Goal: Information Seeking & Learning: Learn about a topic

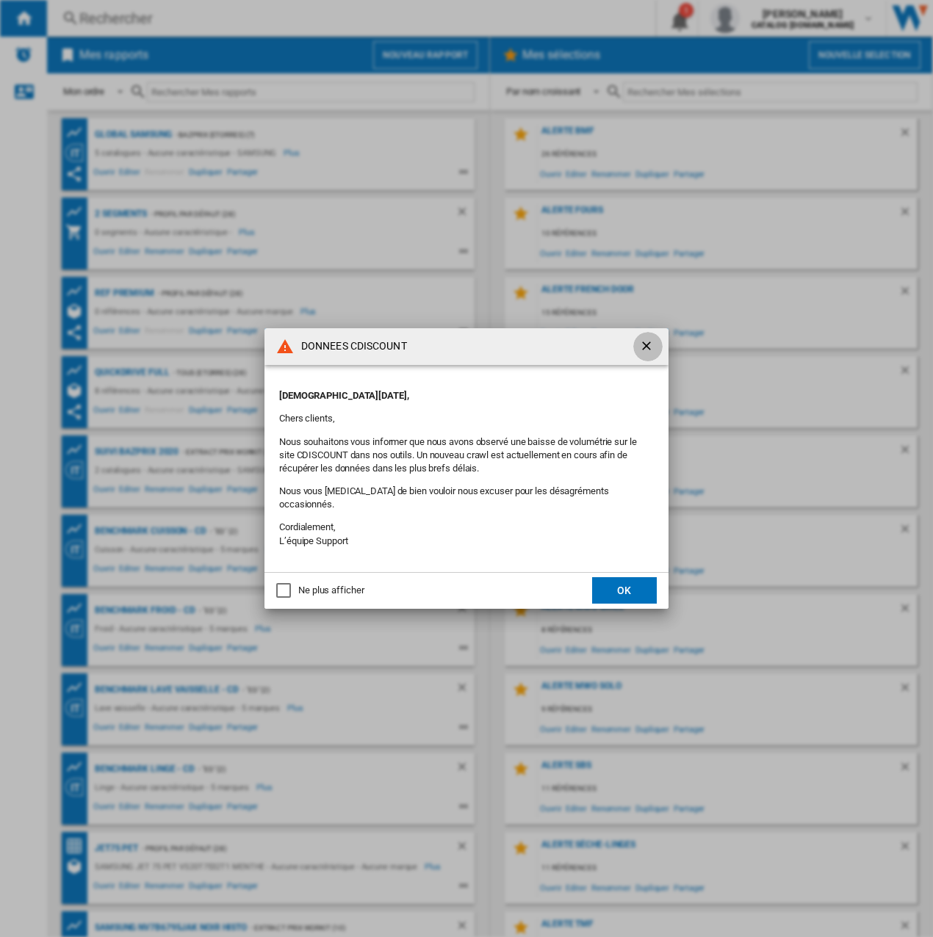
click at [656, 347] on ng-md-icon "getI18NText('BUTTONS.CLOSE_DIALOG')" at bounding box center [648, 348] width 18 height 18
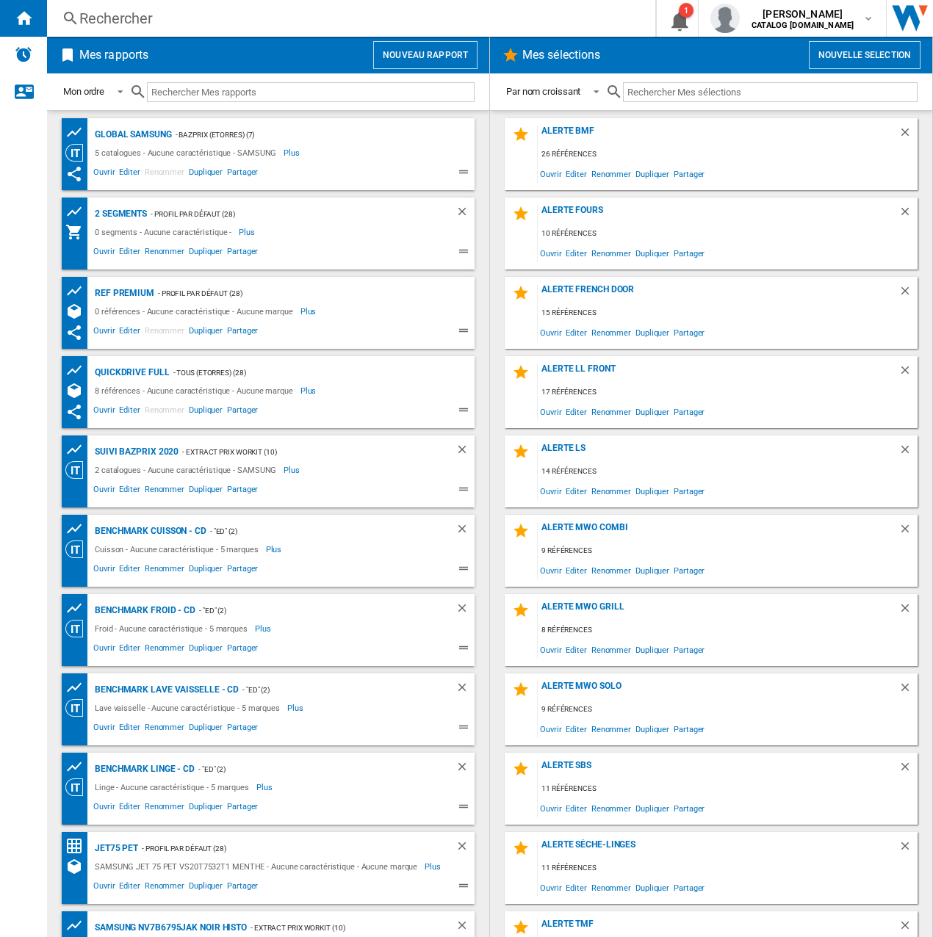
click at [145, 12] on div "Rechercher" at bounding box center [348, 18] width 538 height 21
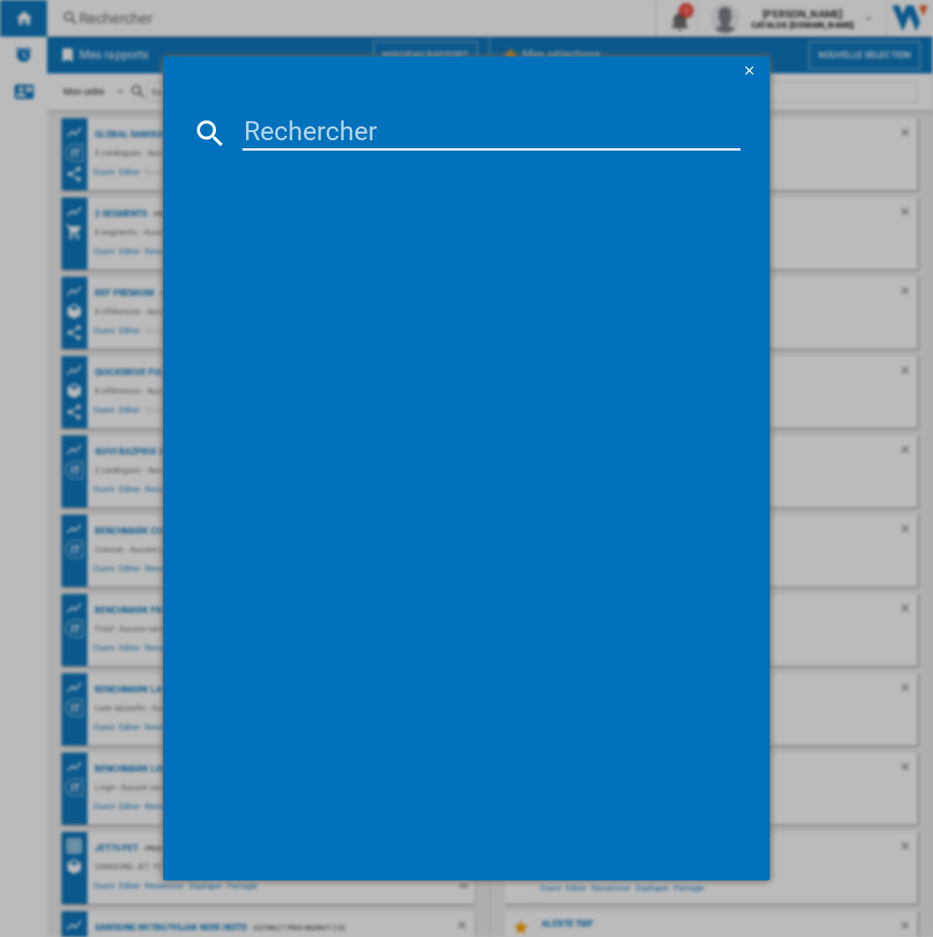
click at [328, 122] on input at bounding box center [491, 132] width 498 height 35
paste input "RF793N4SAFE"
type input "RF793N4SAFE"
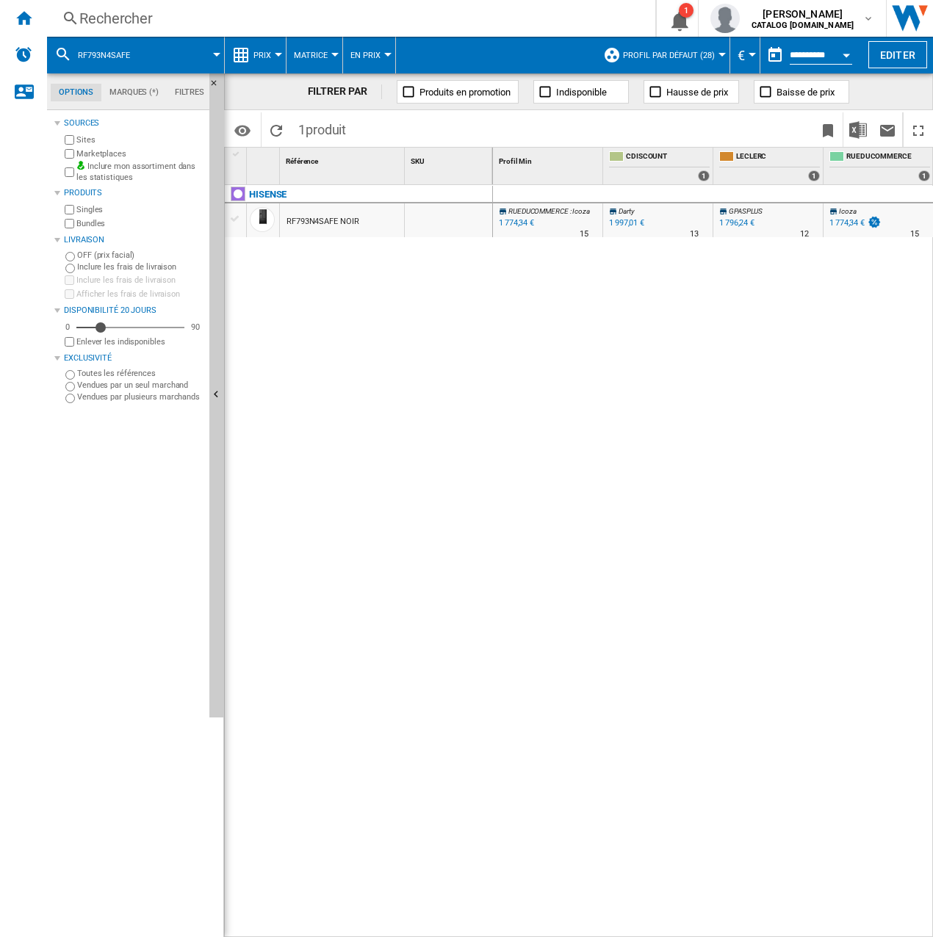
click at [248, 65] on div "Prix" at bounding box center [255, 55] width 46 height 37
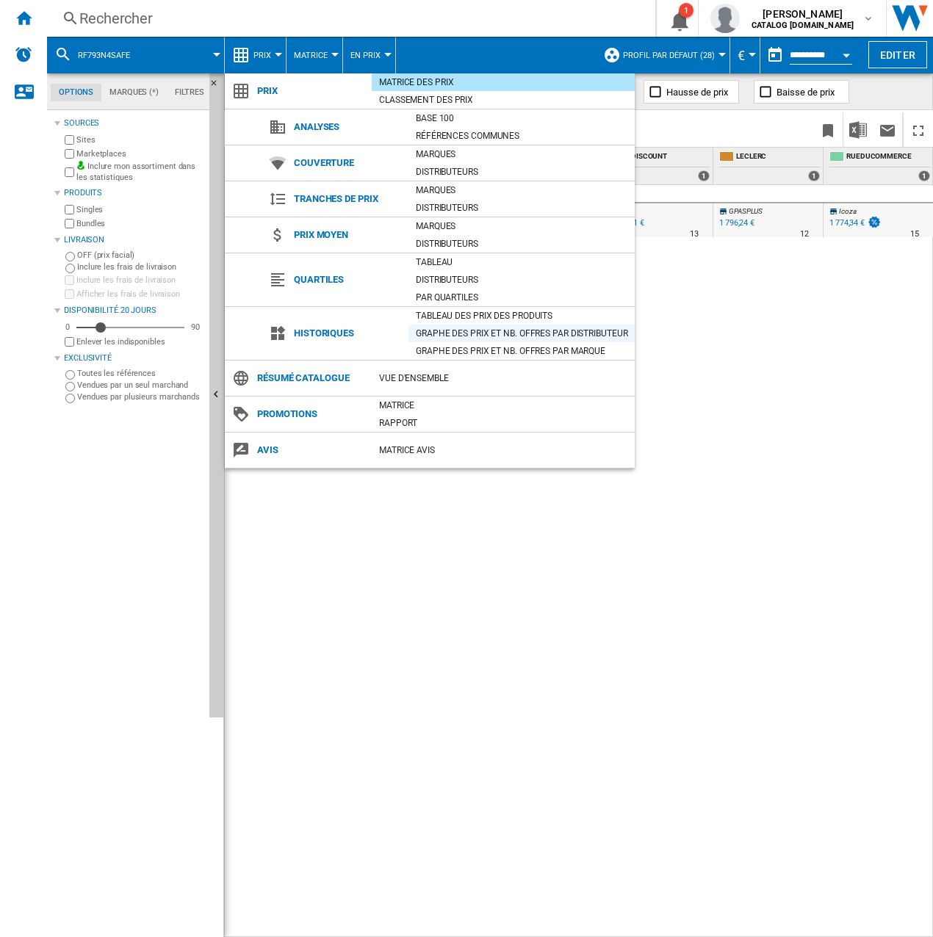
click at [495, 330] on div "Graphe des prix et nb. offres par distributeur" at bounding box center [521, 333] width 226 height 15
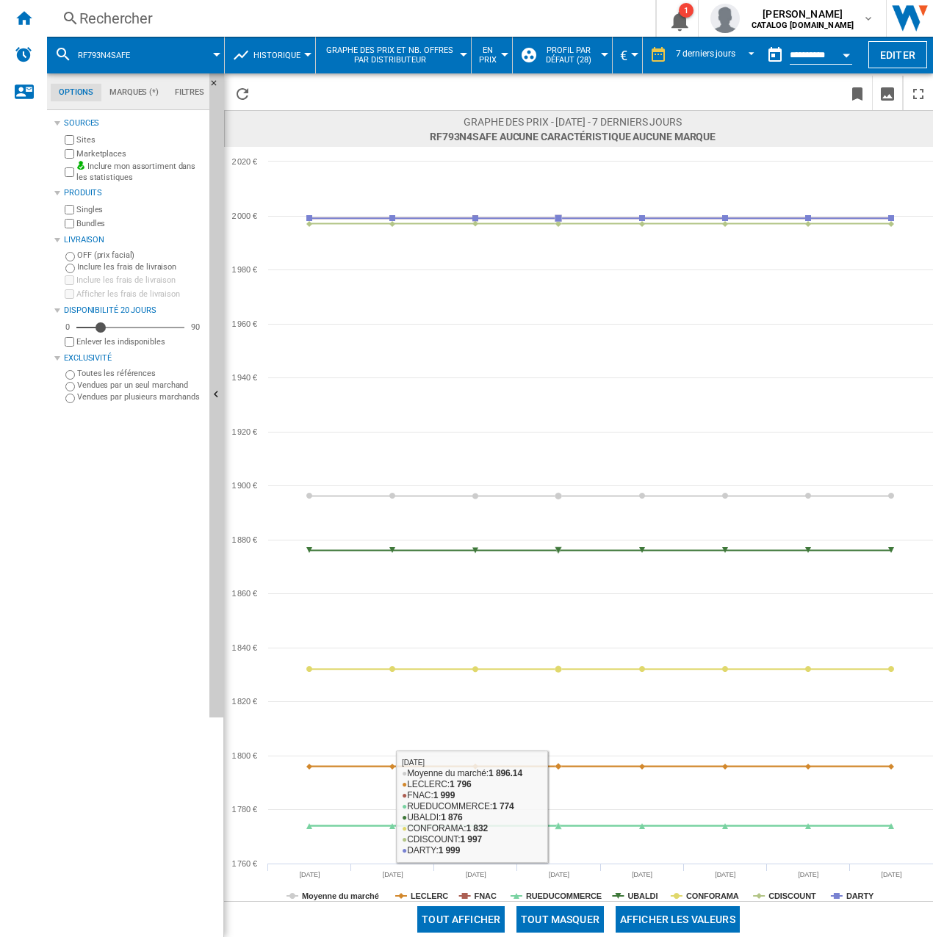
click at [557, 920] on button "Tout masquer" at bounding box center [559, 919] width 87 height 26
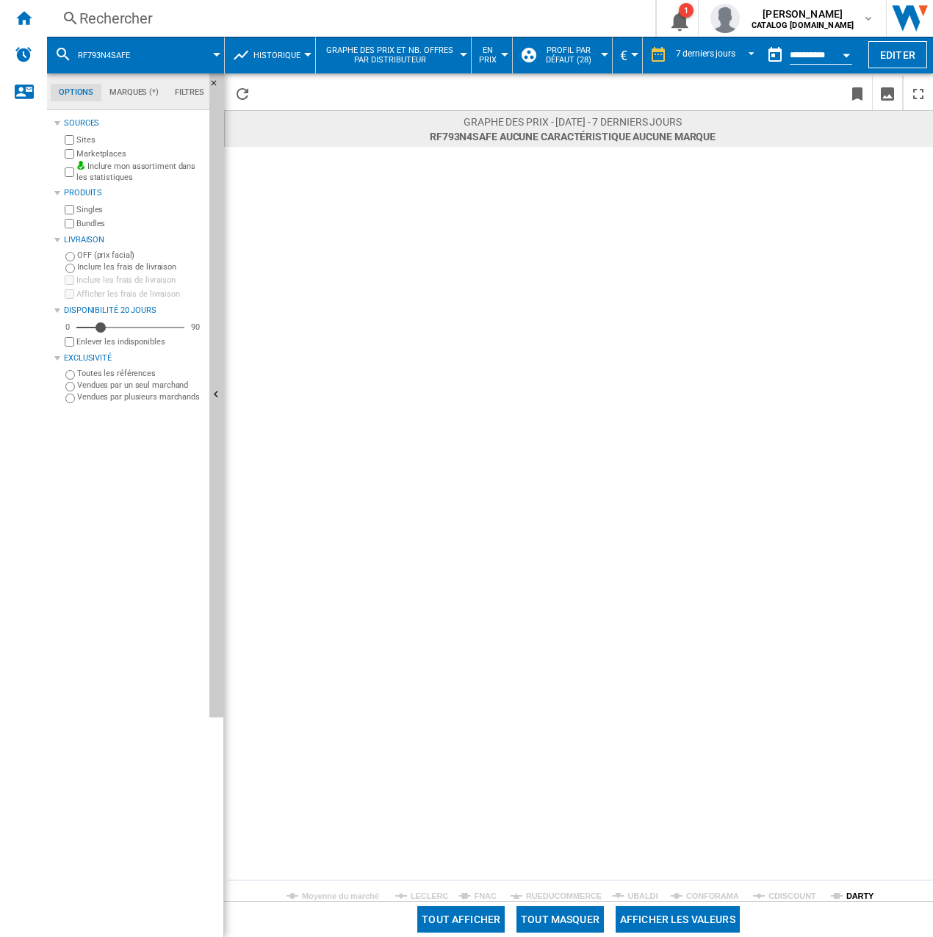
click at [853, 892] on tspan "DARTY" at bounding box center [860, 896] width 28 height 9
click at [730, 67] on div "7 derniers jours 1 jour 7 derniers jours 14 derniers jours 21 derniers jours 28…" at bounding box center [702, 55] width 118 height 37
click at [708, 50] on div "7 derniers jours" at bounding box center [705, 55] width 59 height 10
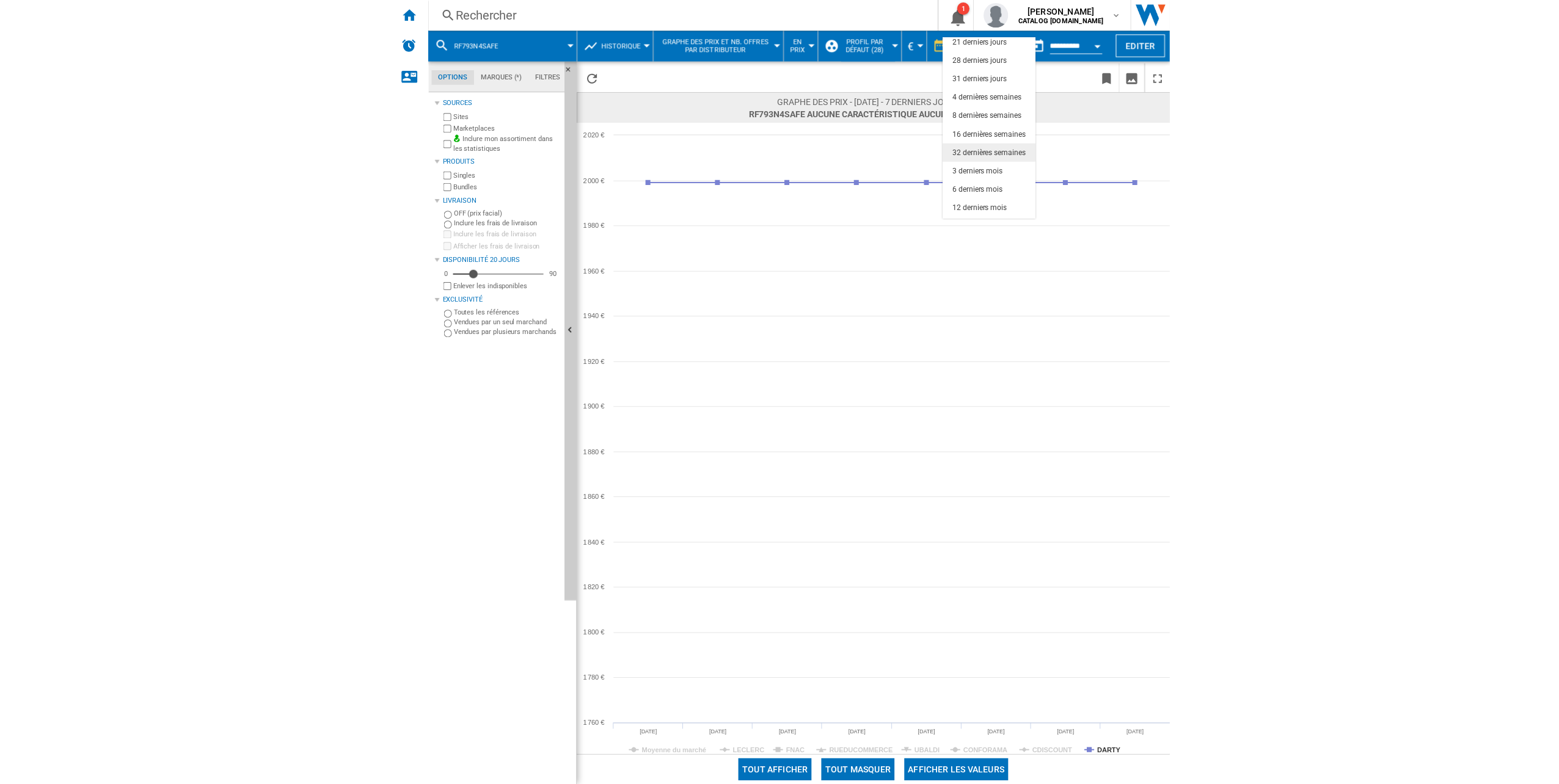
scroll to position [77, 0]
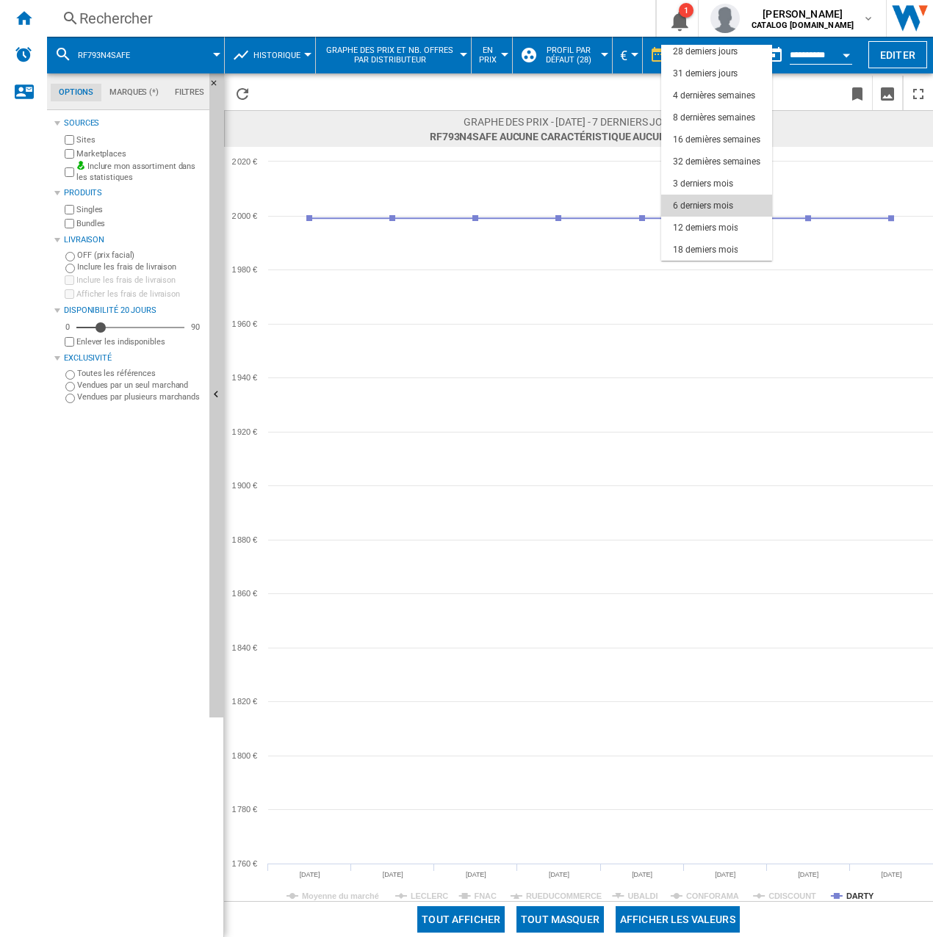
click at [720, 200] on div "6 derniers mois" at bounding box center [703, 206] width 60 height 12
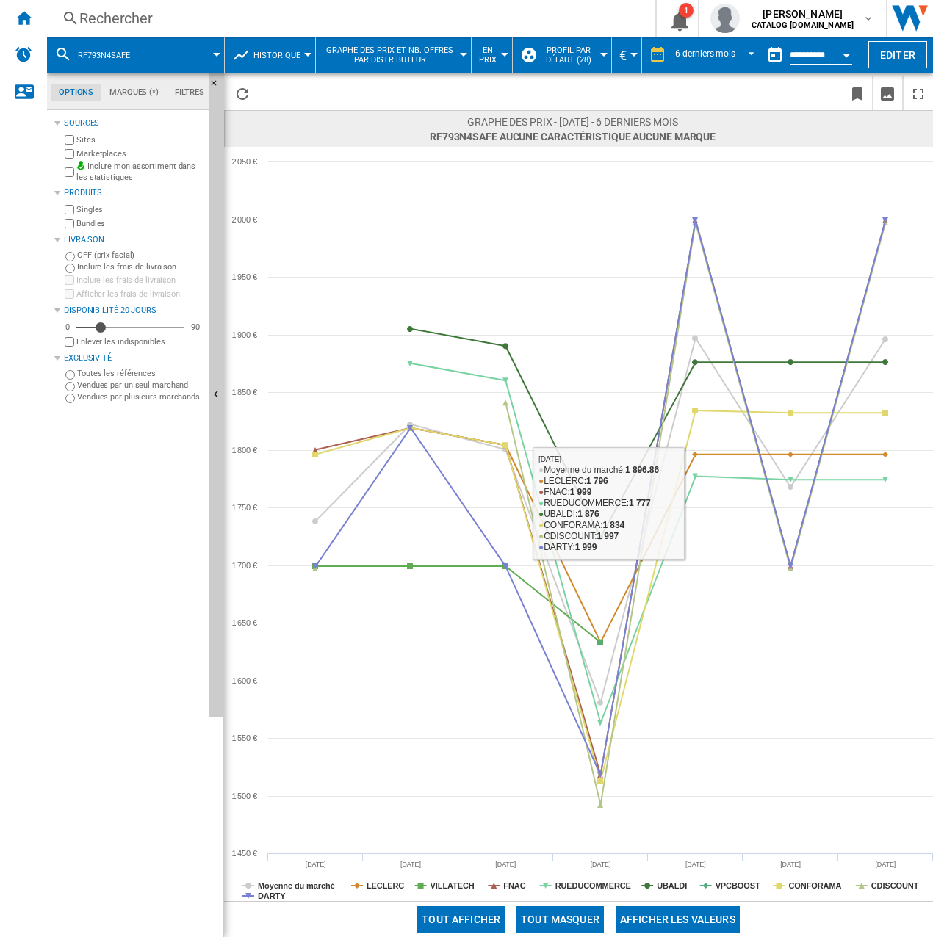
click at [551, 916] on button "Tout masquer" at bounding box center [559, 919] width 87 height 26
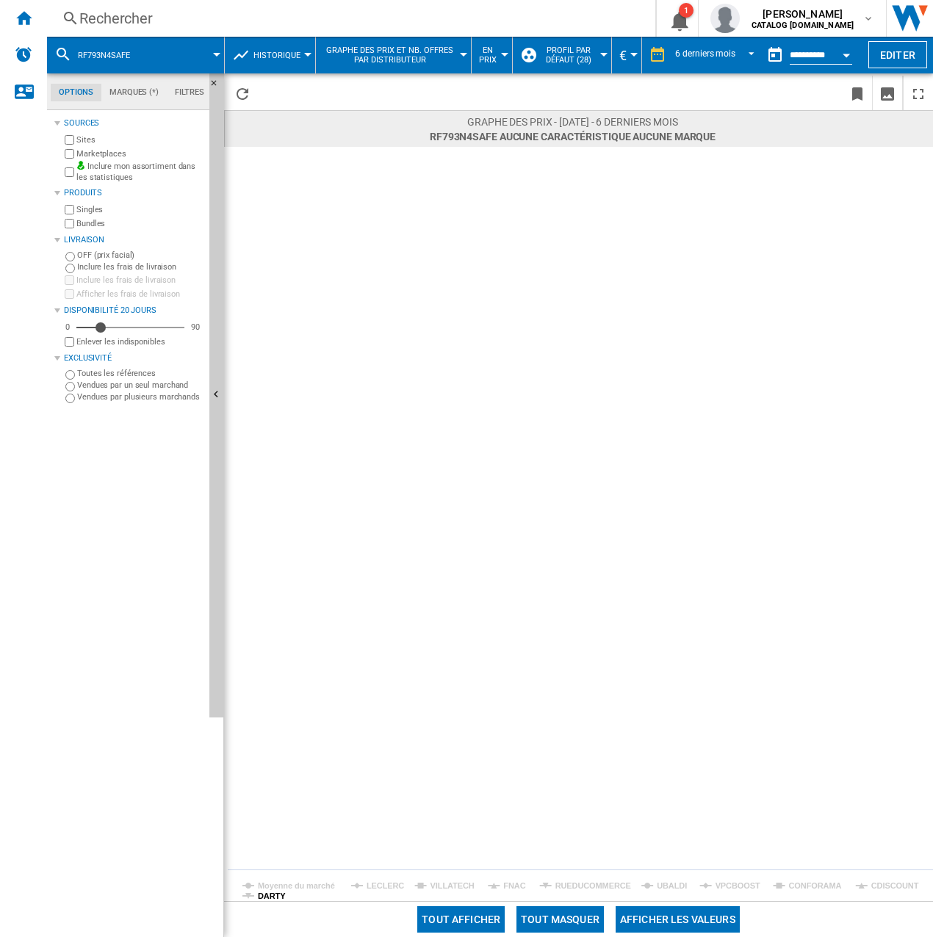
click at [269, 893] on tspan "DARTY" at bounding box center [272, 896] width 28 height 9
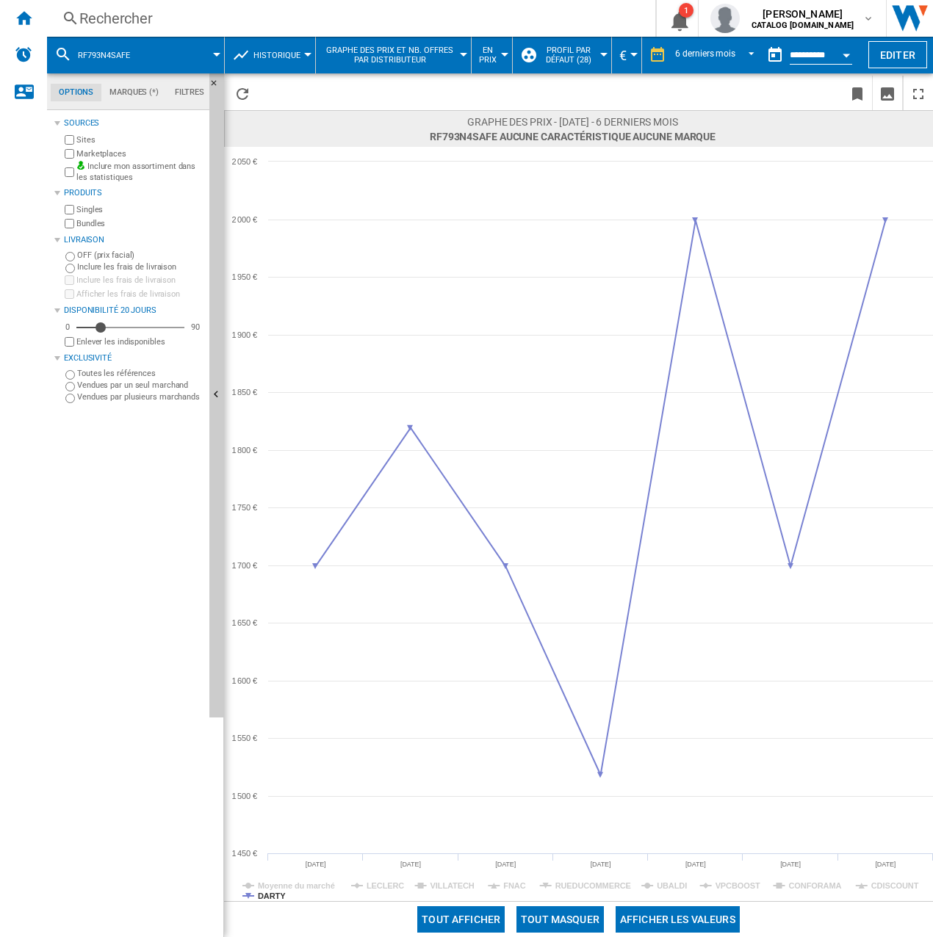
click at [138, 11] on div "Rechercher" at bounding box center [348, 18] width 538 height 21
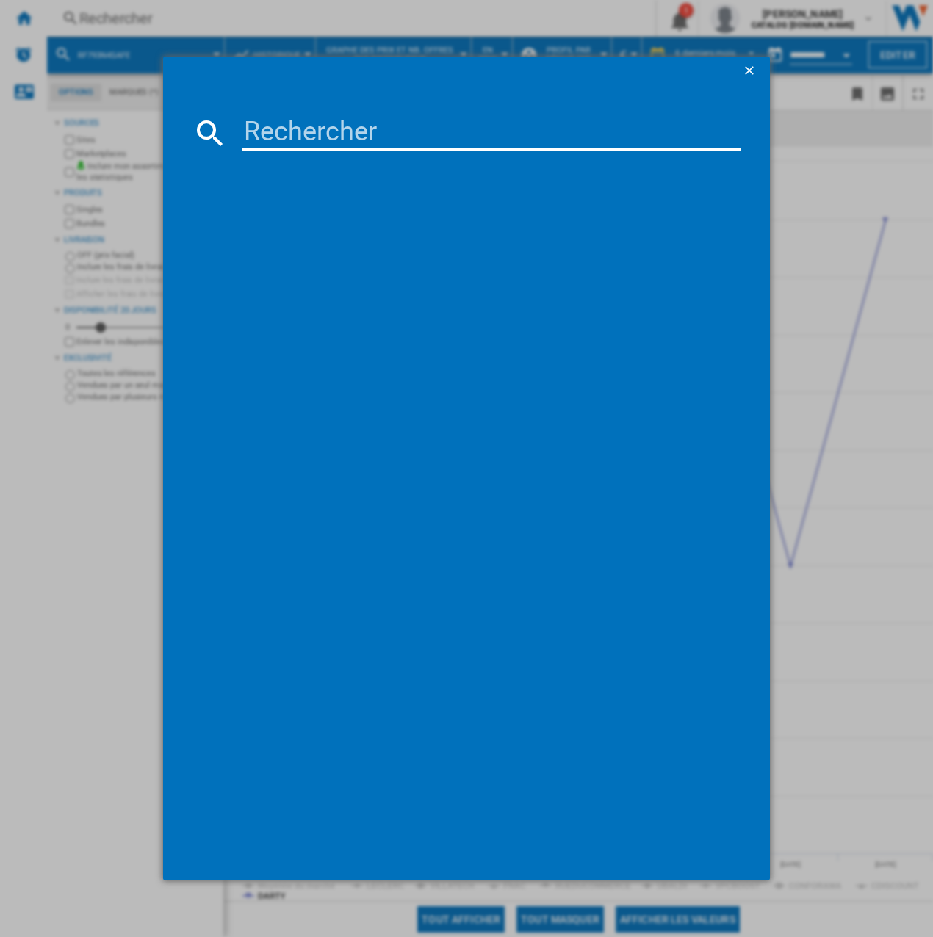
type input "RF24BB620ES9"
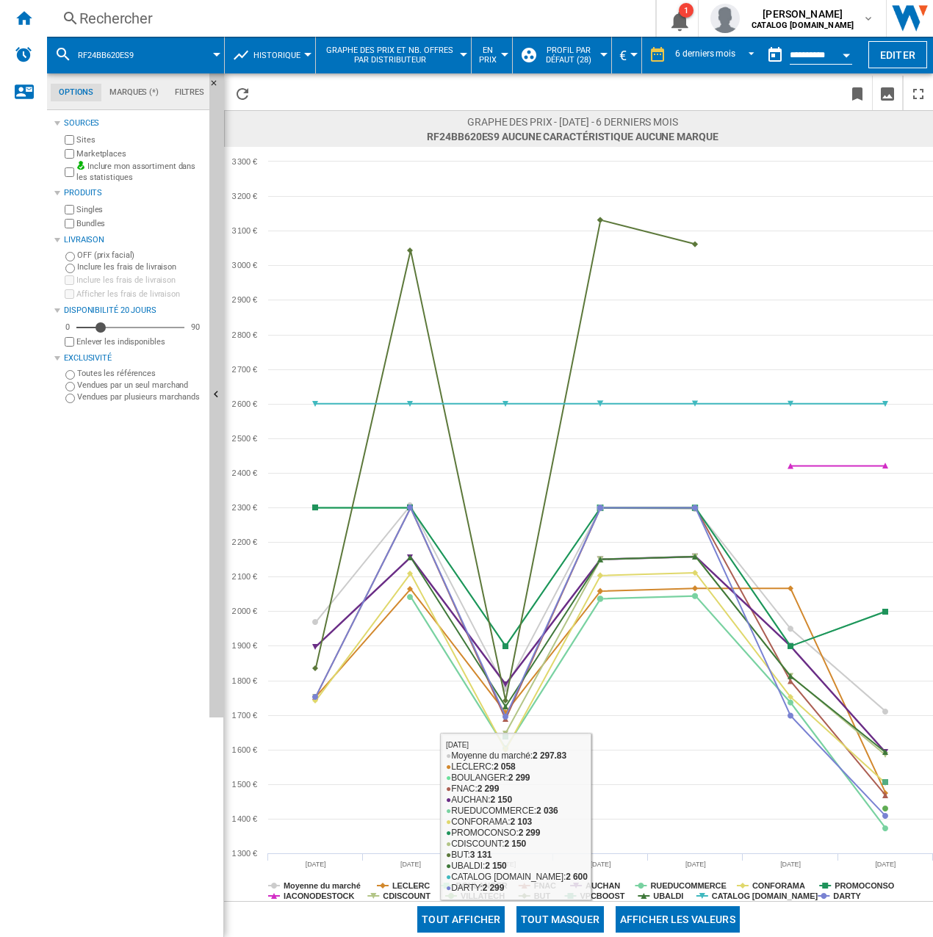
click at [587, 928] on button "Tout masquer" at bounding box center [559, 919] width 87 height 26
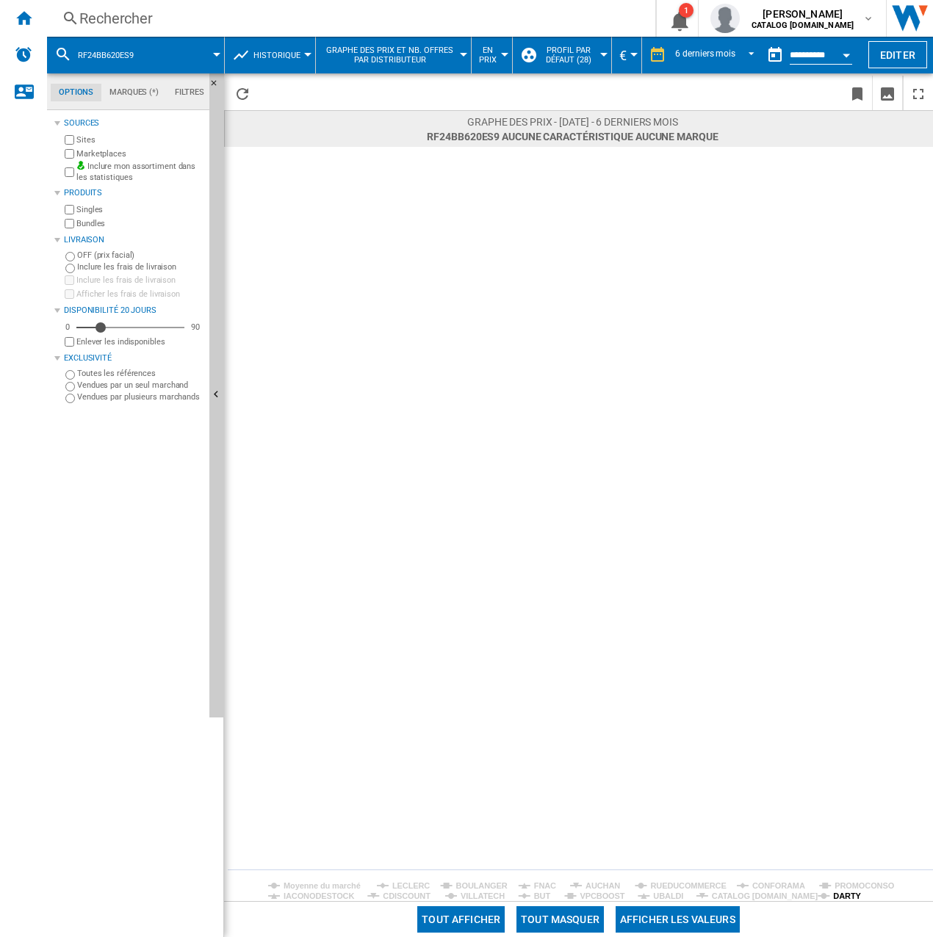
click at [850, 896] on tspan "DARTY" at bounding box center [847, 896] width 28 height 9
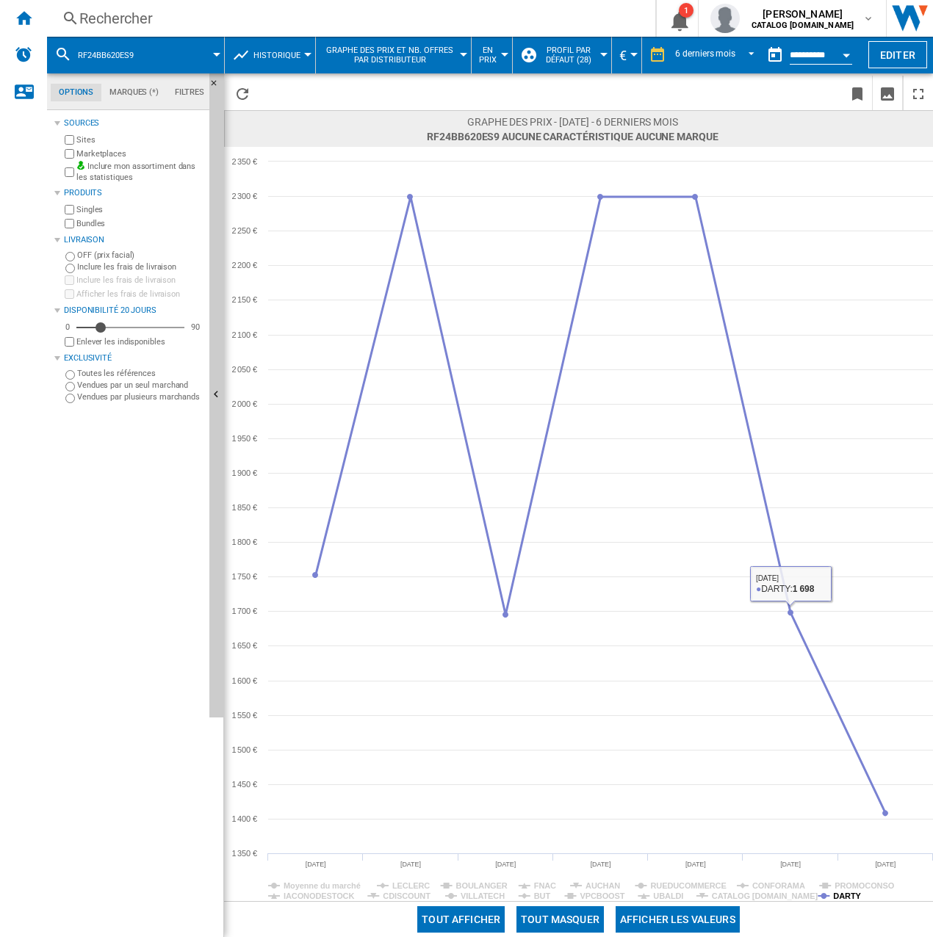
click at [840, 897] on tspan "DARTY" at bounding box center [847, 896] width 28 height 9
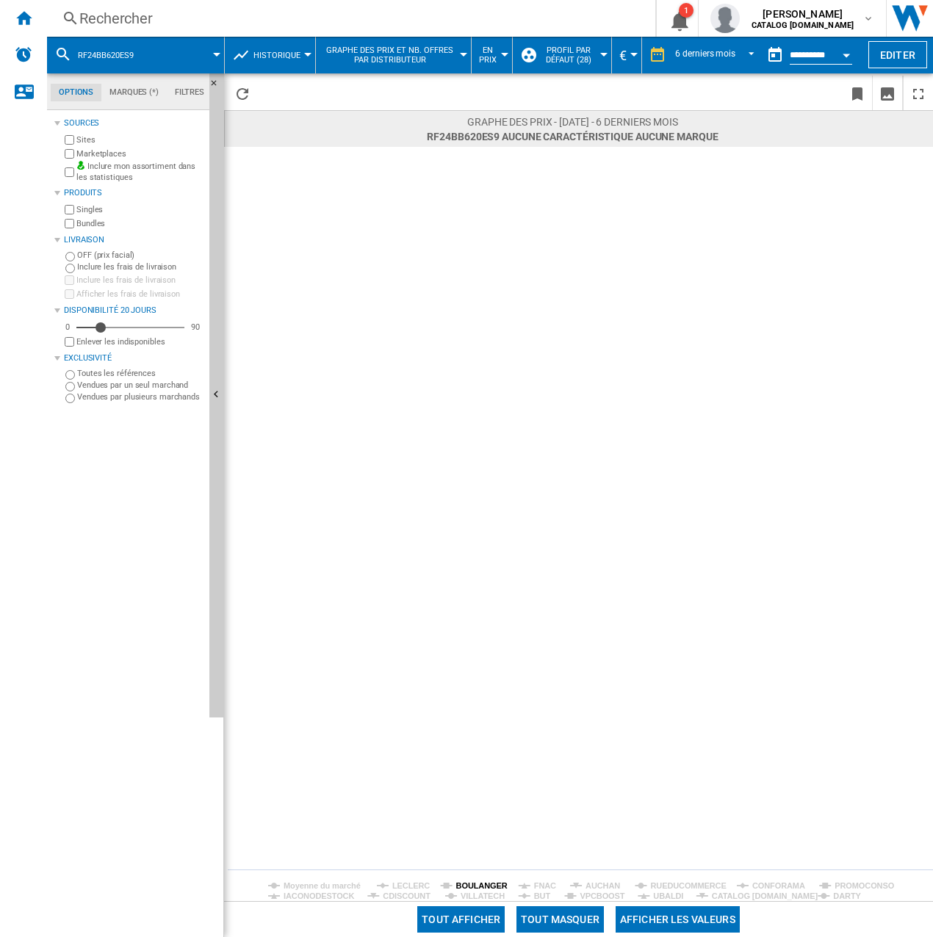
click at [491, 886] on tspan "BOULANGER" at bounding box center [481, 885] width 51 height 9
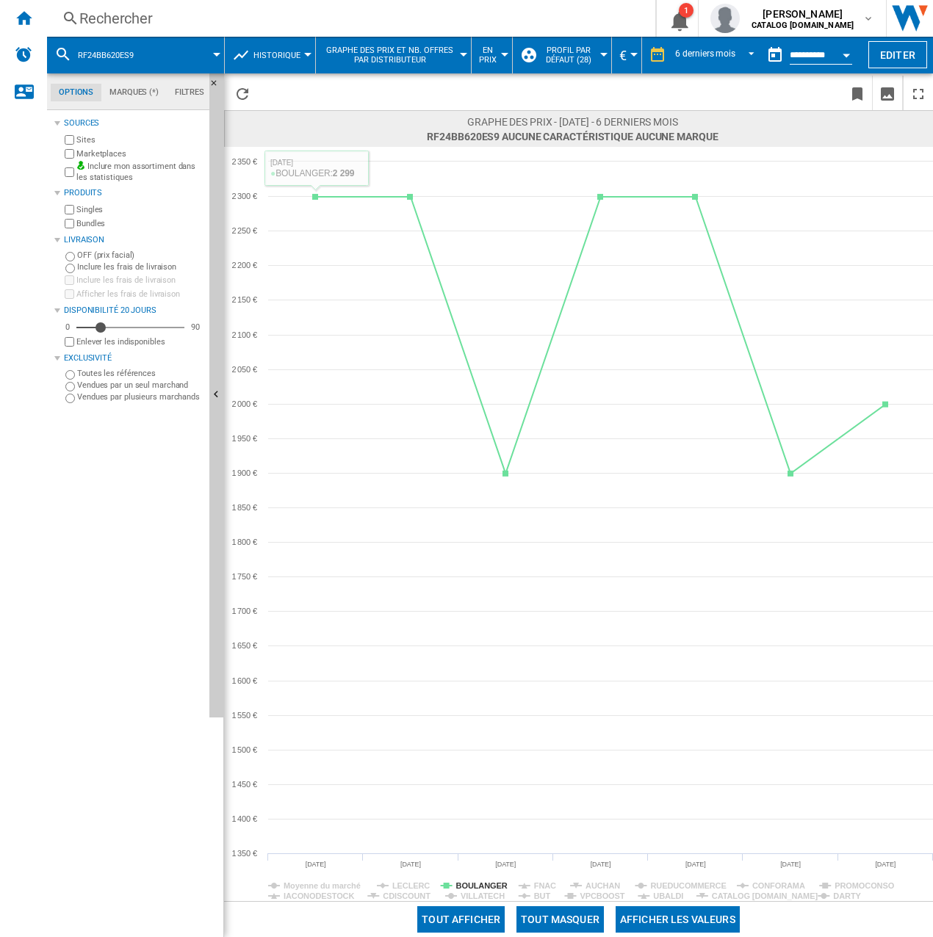
click at [187, 18] on div "Rechercher" at bounding box center [348, 18] width 538 height 21
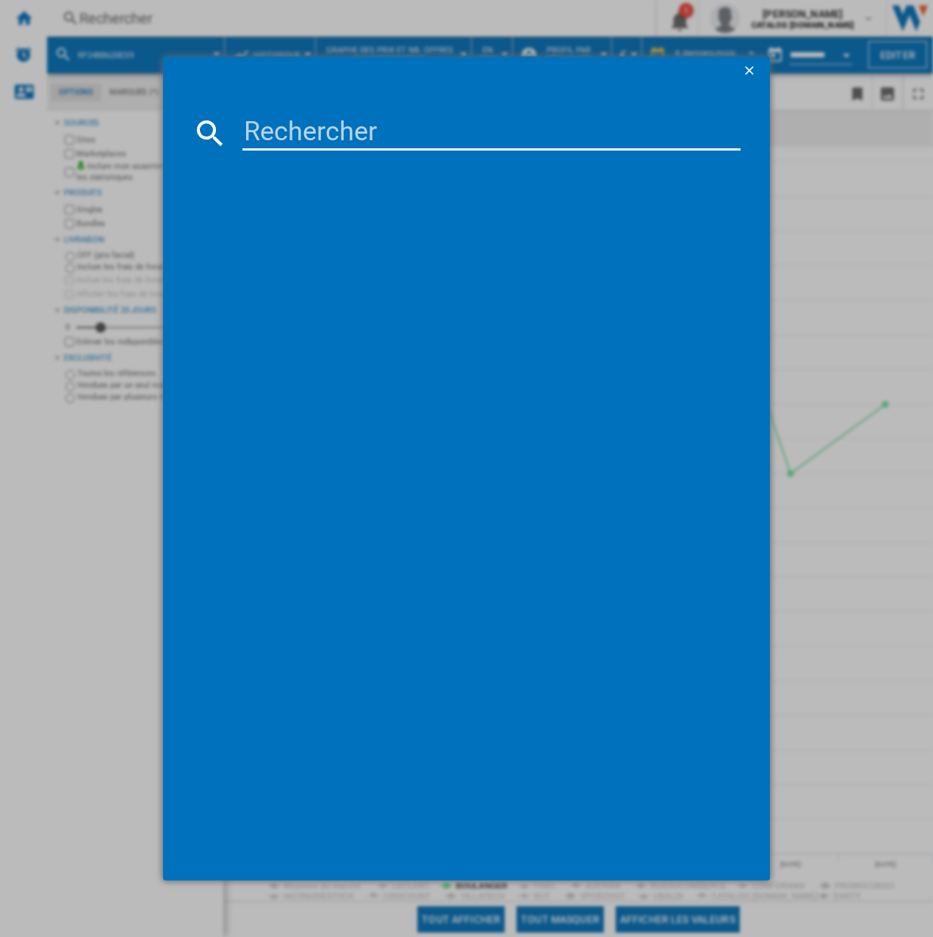
type input "RQ758N4SBSE"
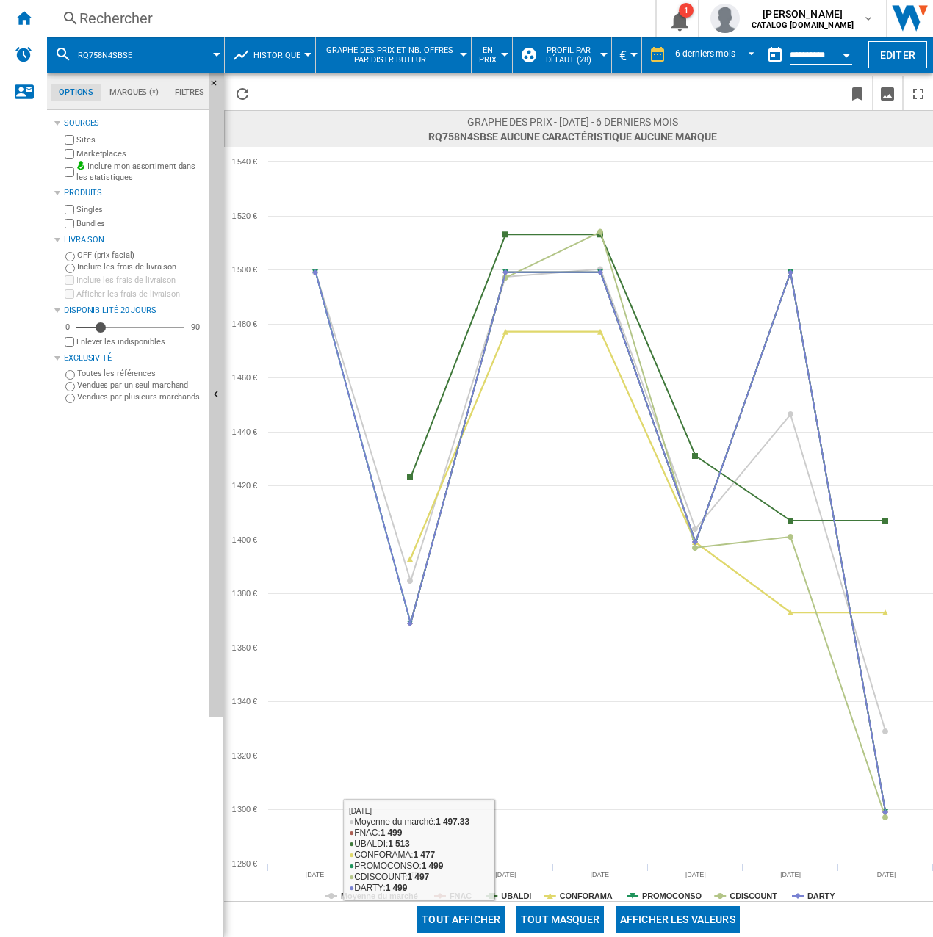
click at [572, 914] on button "Tout masquer" at bounding box center [559, 919] width 87 height 26
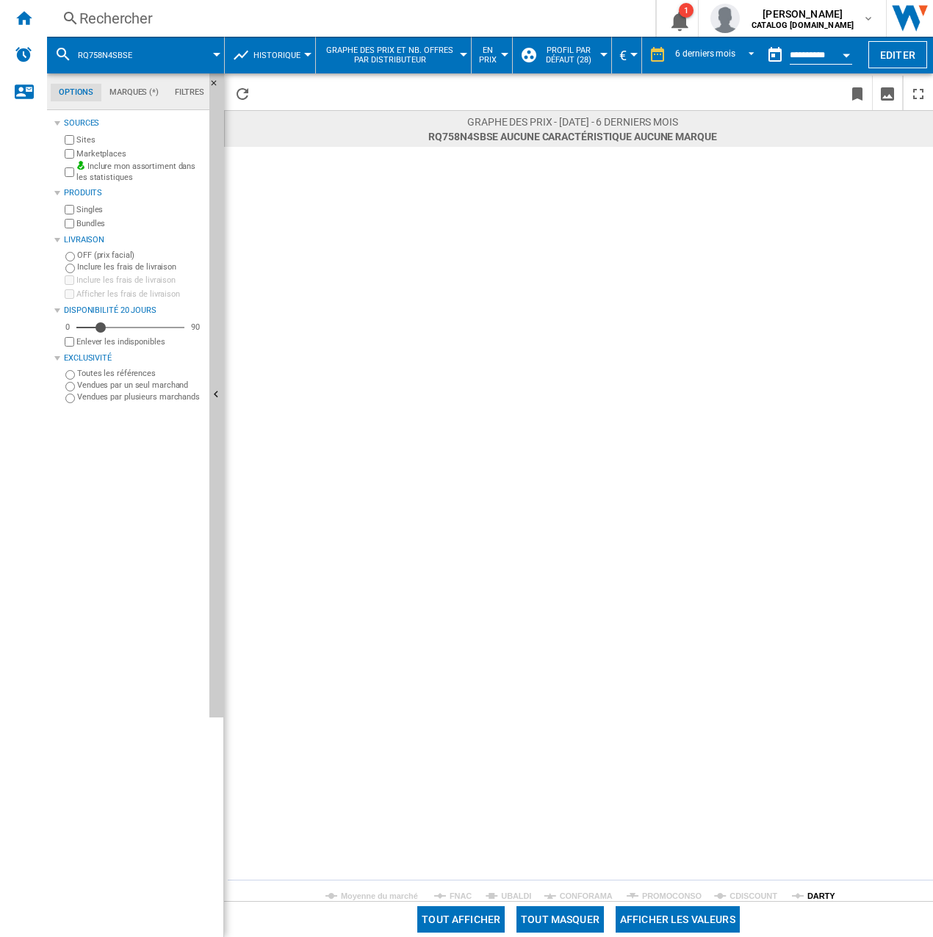
click at [812, 900] on tspan "DARTY" at bounding box center [821, 896] width 28 height 9
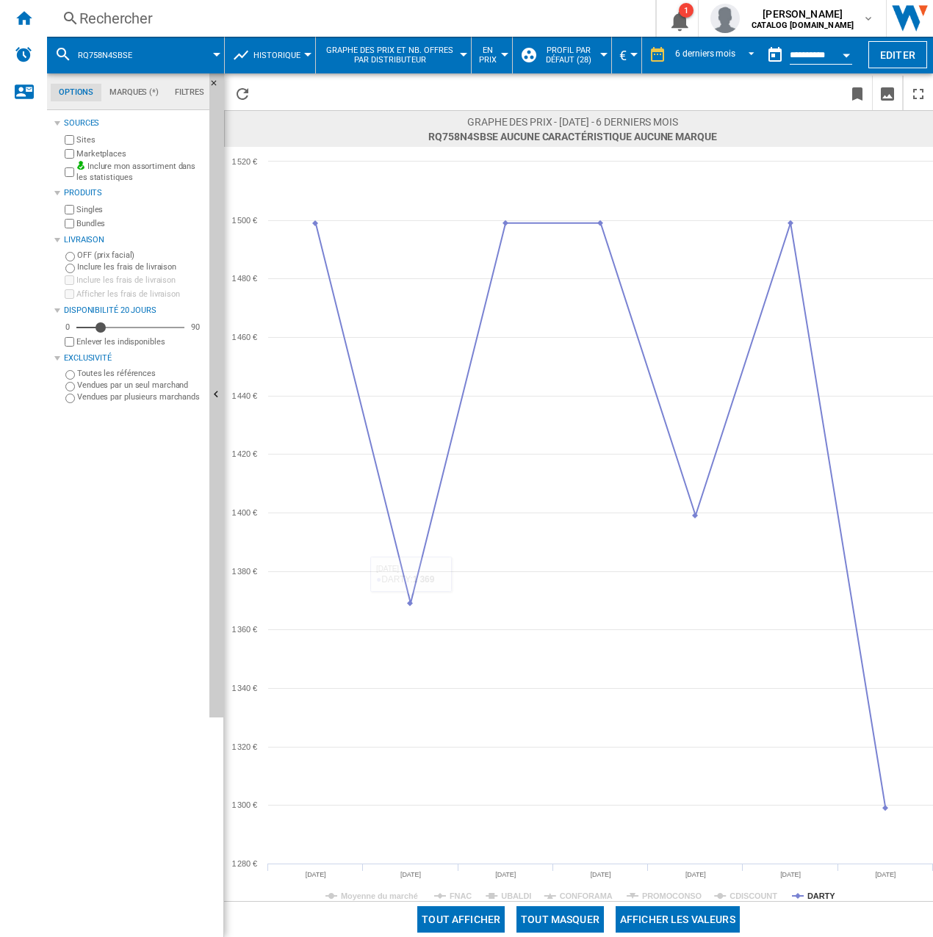
click at [132, 15] on div "Rechercher" at bounding box center [348, 18] width 538 height 21
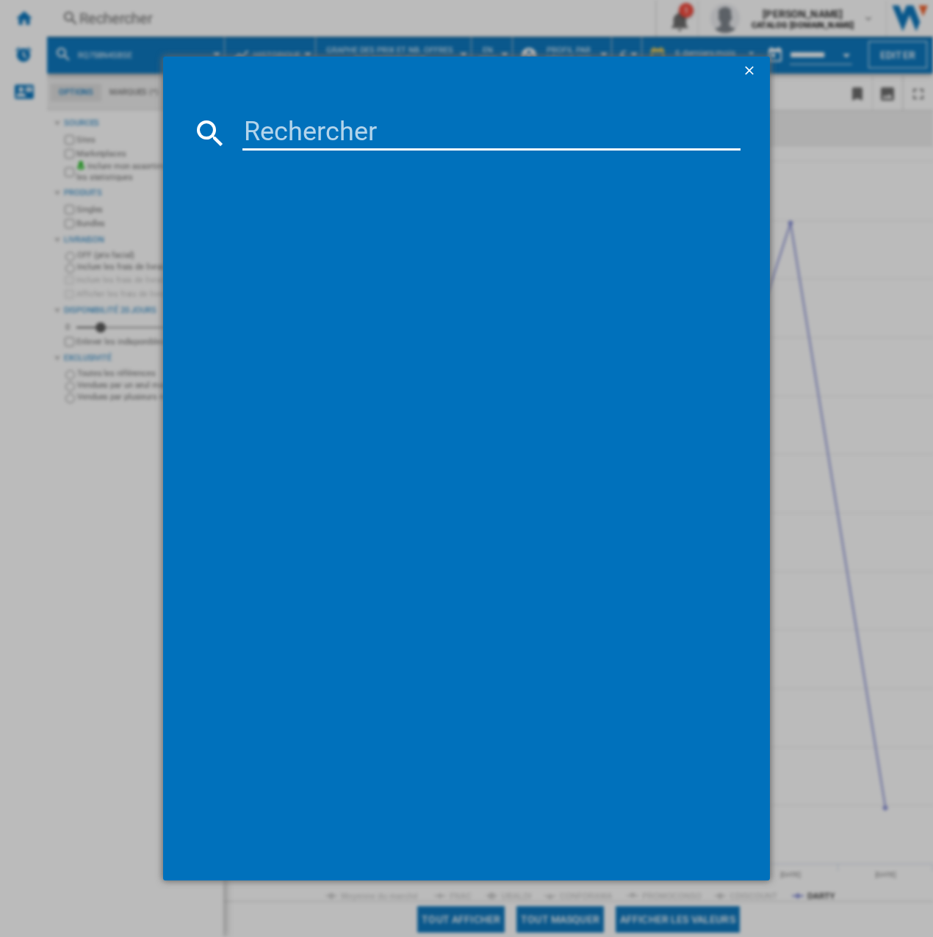
type input "HFR79F19EFGK"
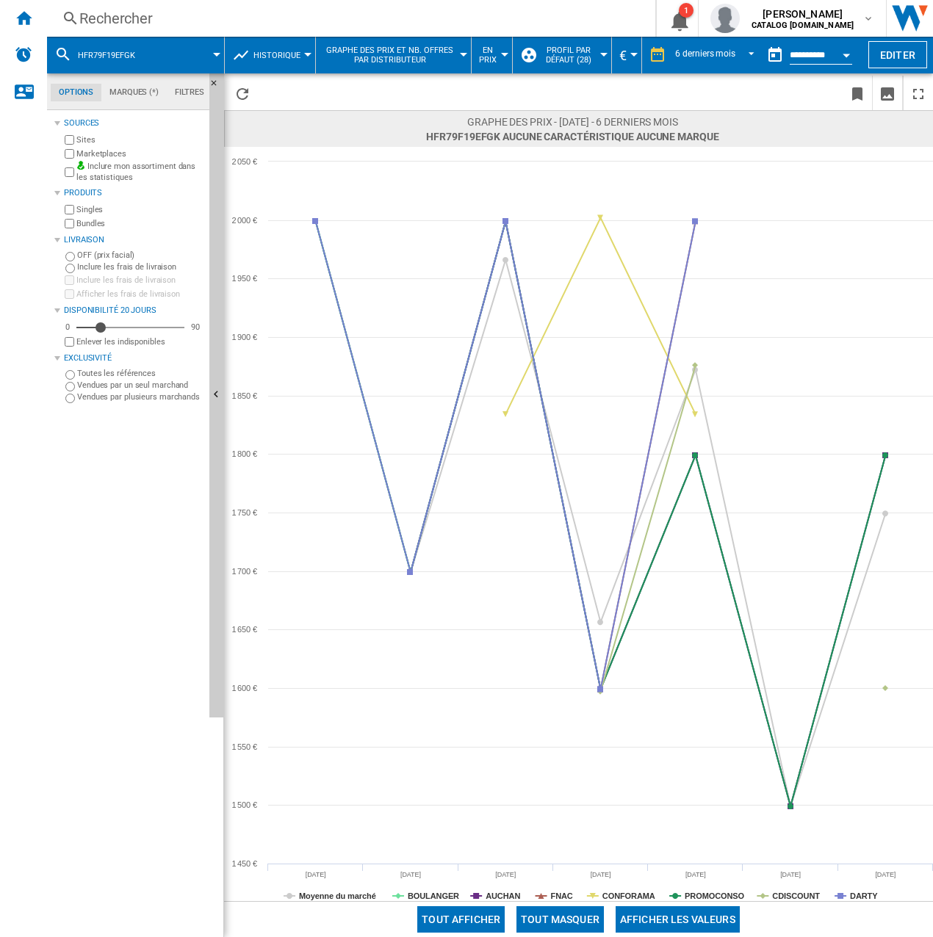
click at [577, 920] on button "Tout masquer" at bounding box center [559, 919] width 87 height 26
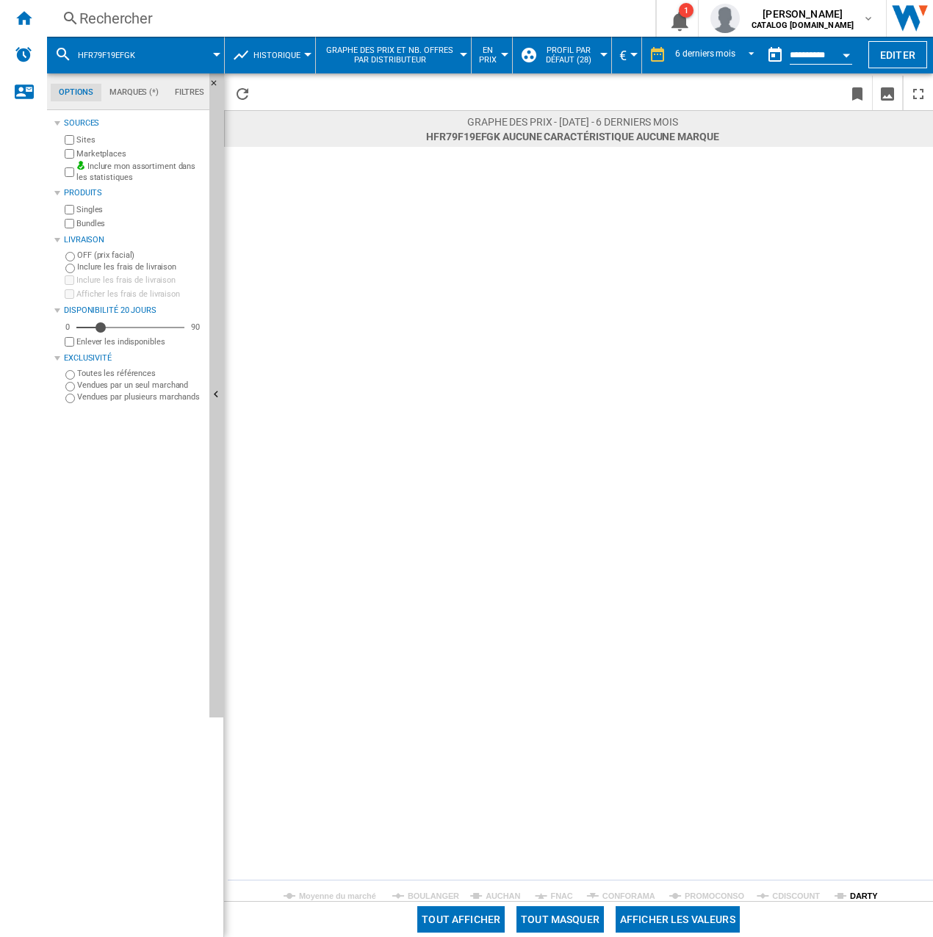
click at [859, 892] on tspan "DARTY" at bounding box center [864, 896] width 28 height 9
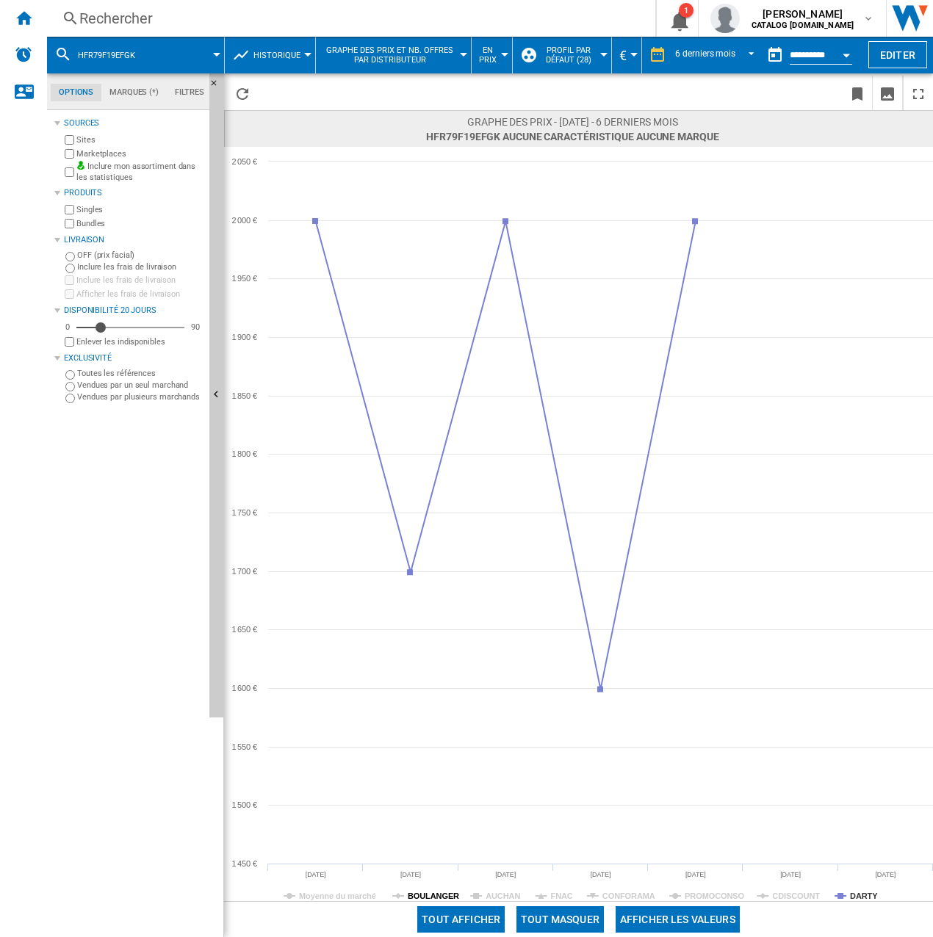
click at [430, 892] on tspan "BOULANGER" at bounding box center [433, 896] width 51 height 9
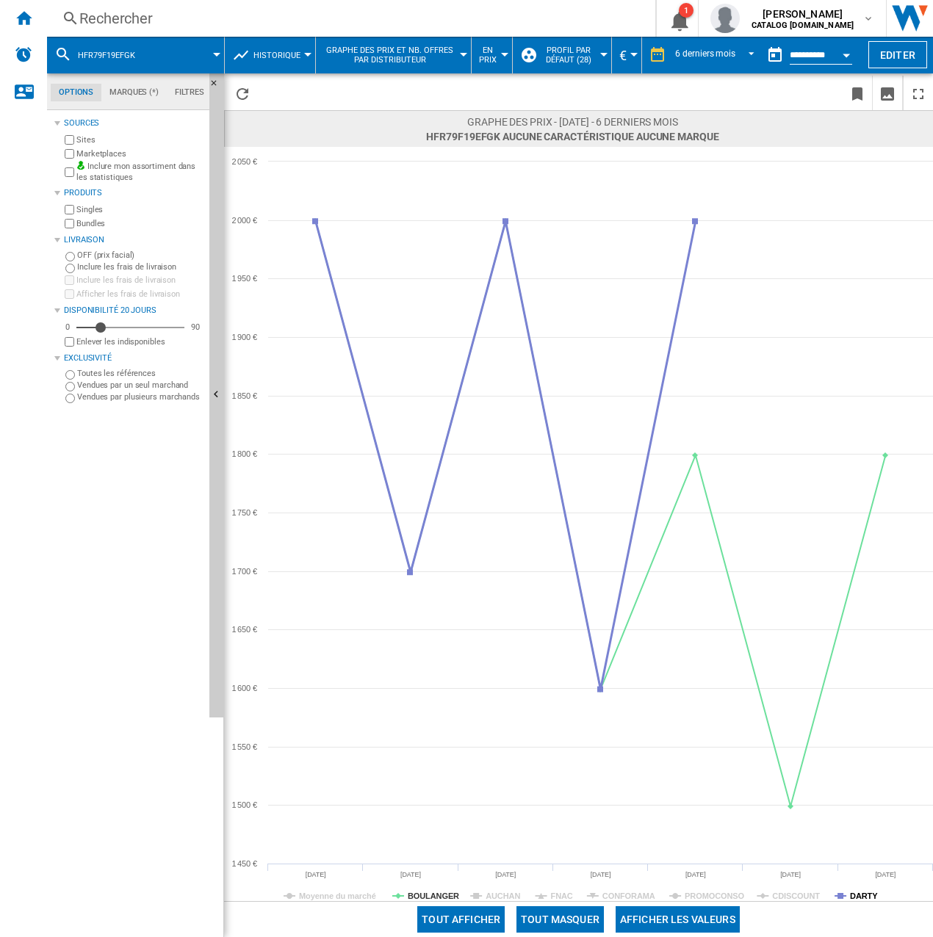
click at [867, 898] on tspan "DARTY" at bounding box center [864, 896] width 28 height 9
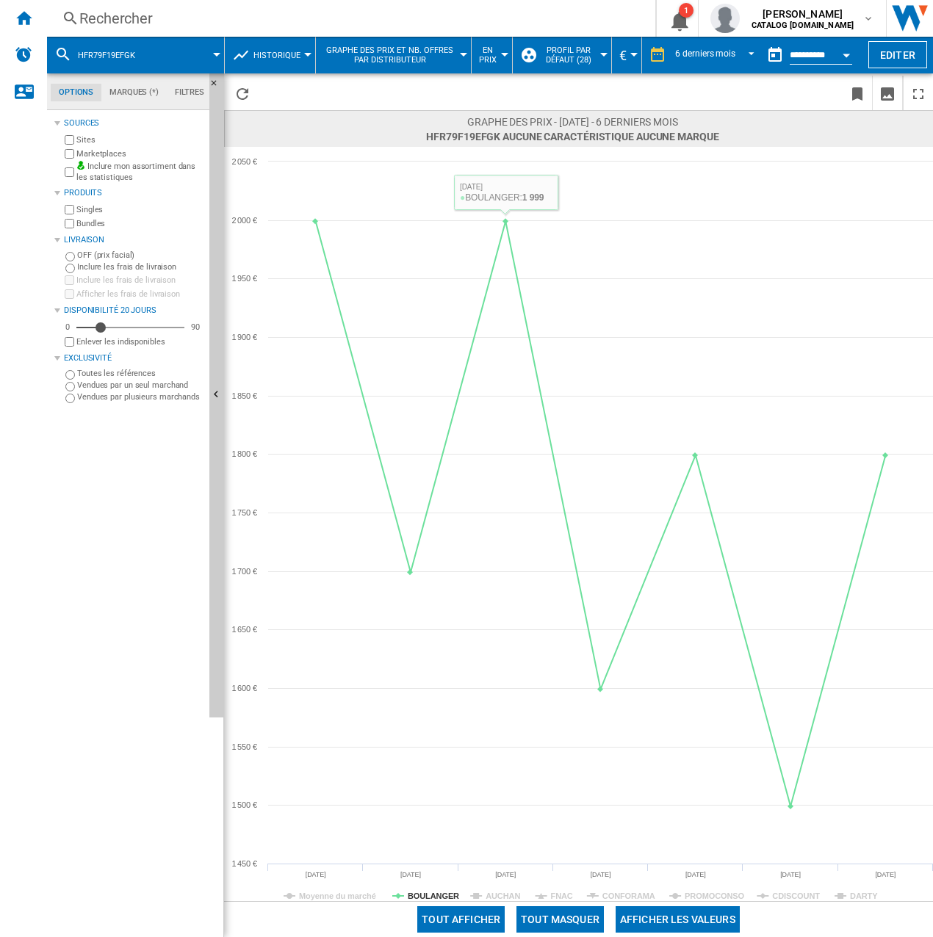
click at [243, 10] on div "Rechercher" at bounding box center [348, 18] width 538 height 21
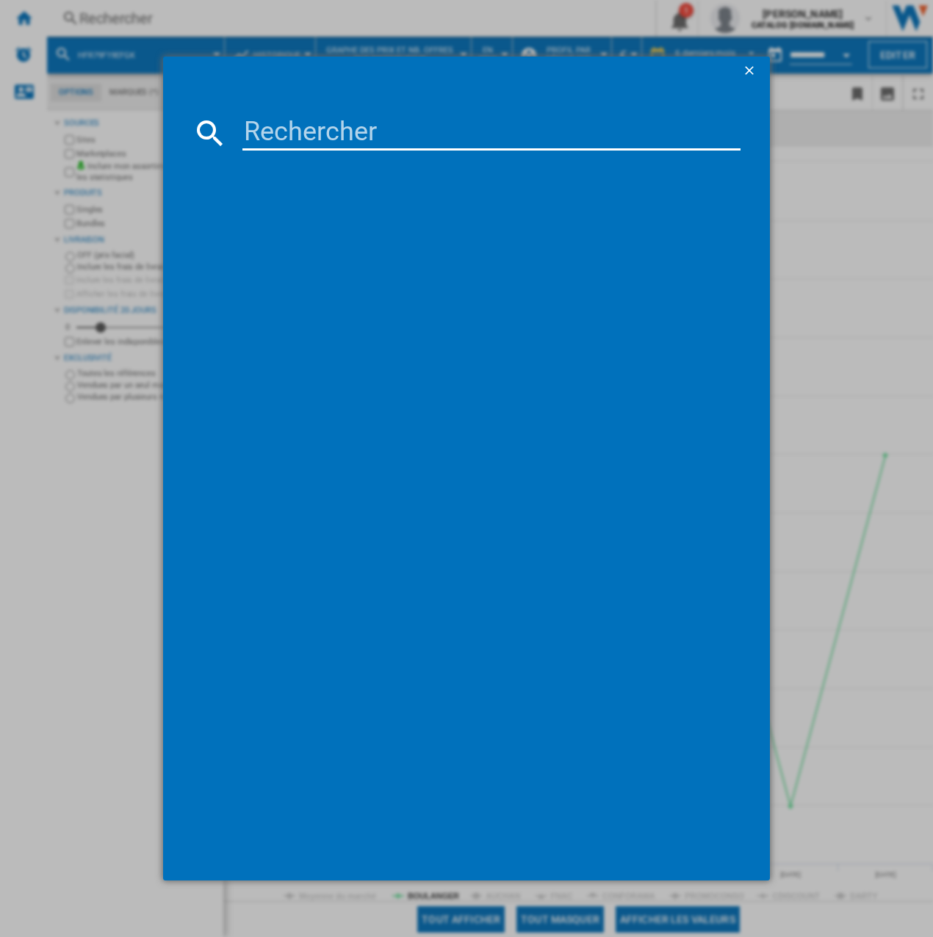
click at [160, 24] on div at bounding box center [466, 468] width 933 height 937
click at [361, 136] on input at bounding box center [491, 132] width 498 height 35
paste input "HCR79F19EHMD"
type input "HCR79F19EHMD"
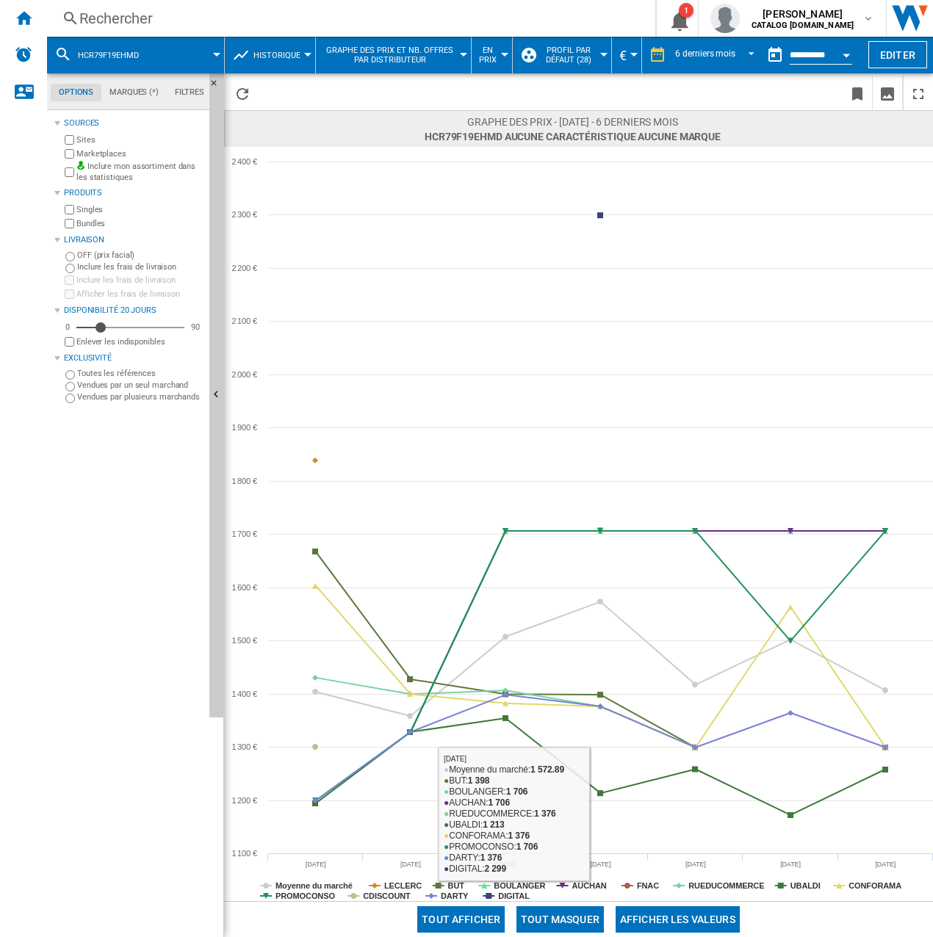
click at [565, 914] on button "Tout masquer" at bounding box center [559, 919] width 87 height 26
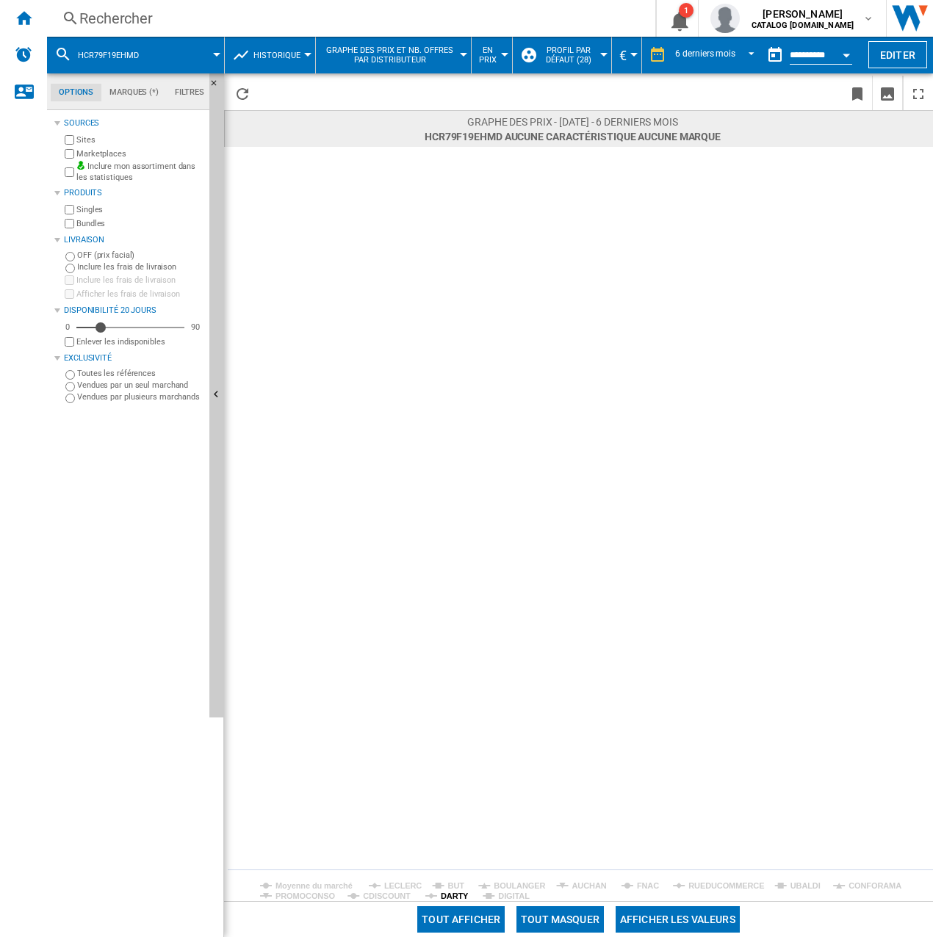
click at [464, 897] on tspan "DARTY" at bounding box center [455, 896] width 28 height 9
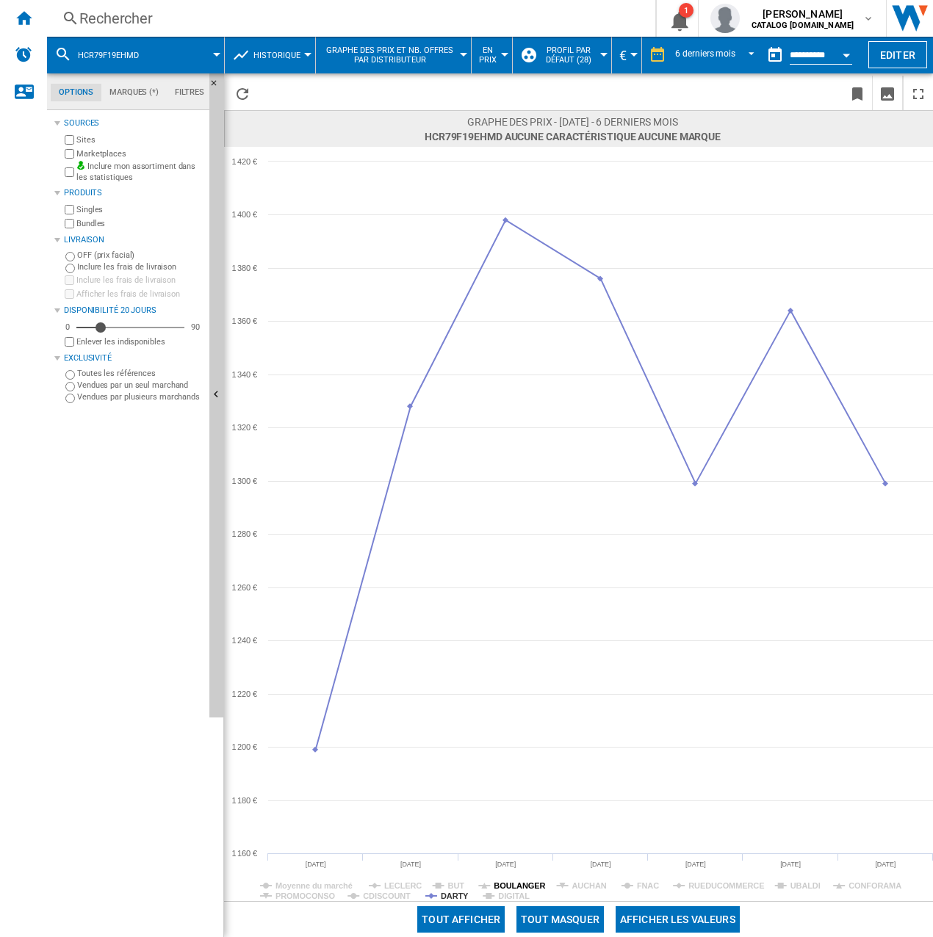
click at [507, 884] on tspan "BOULANGER" at bounding box center [519, 885] width 51 height 9
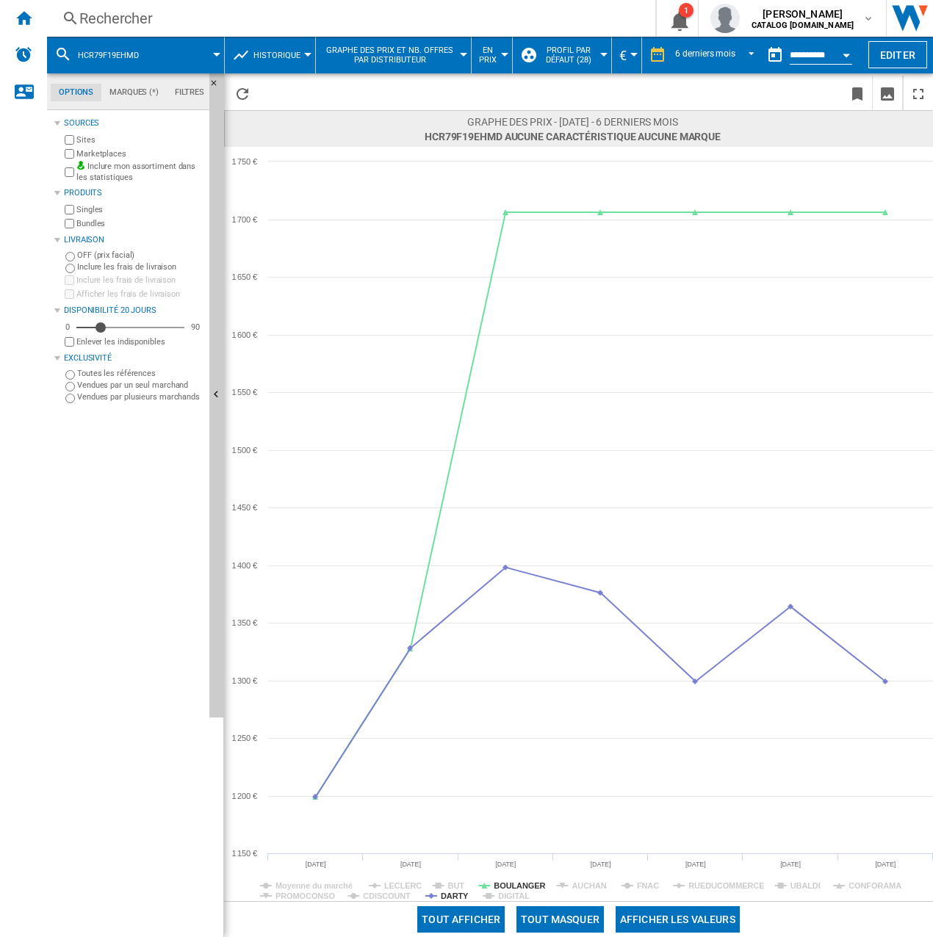
click at [434, 892] on rect at bounding box center [578, 524] width 709 height 754
click at [451, 900] on tspan "DARTY" at bounding box center [455, 896] width 28 height 9
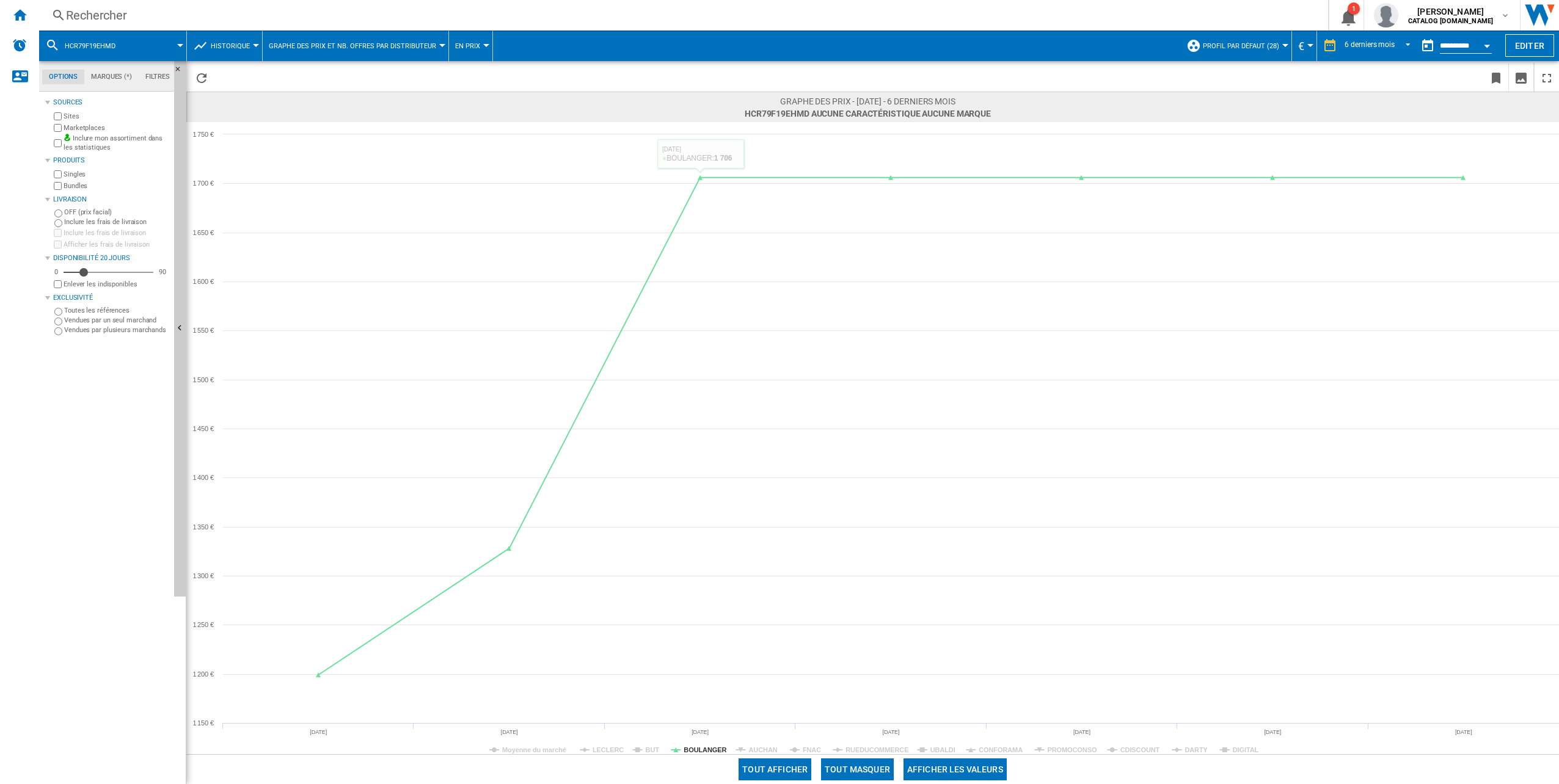
click at [388, 38] on button "Graphe des prix et nb. offres par distributeur" at bounding box center [355, 46] width 174 height 31
click at [232, 45] on md-backdrop at bounding box center [780, 392] width 1559 height 784
click at [232, 45] on span "Historique" at bounding box center [230, 47] width 39 height 8
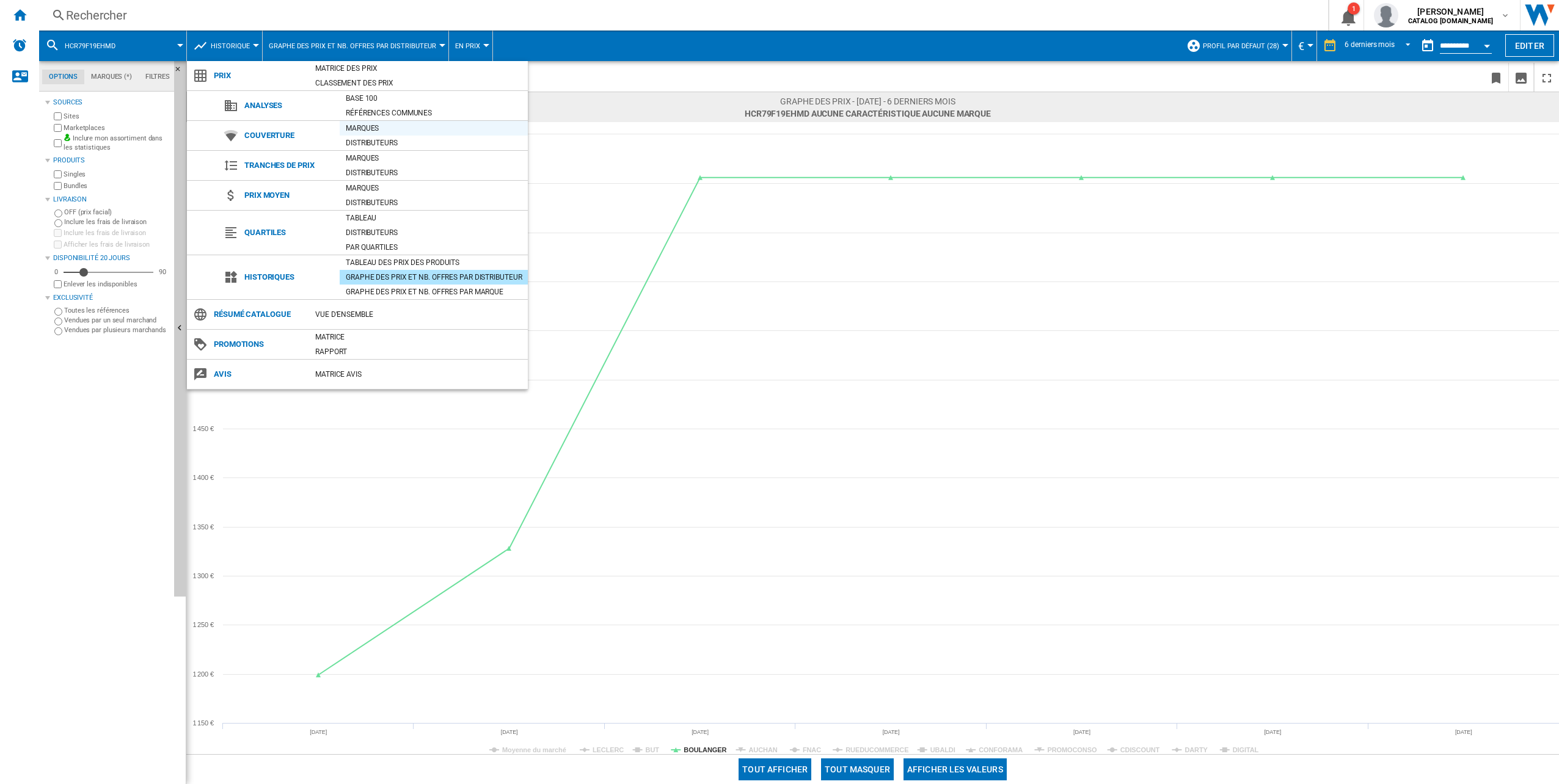
click at [363, 131] on div "Marques" at bounding box center [433, 128] width 188 height 12
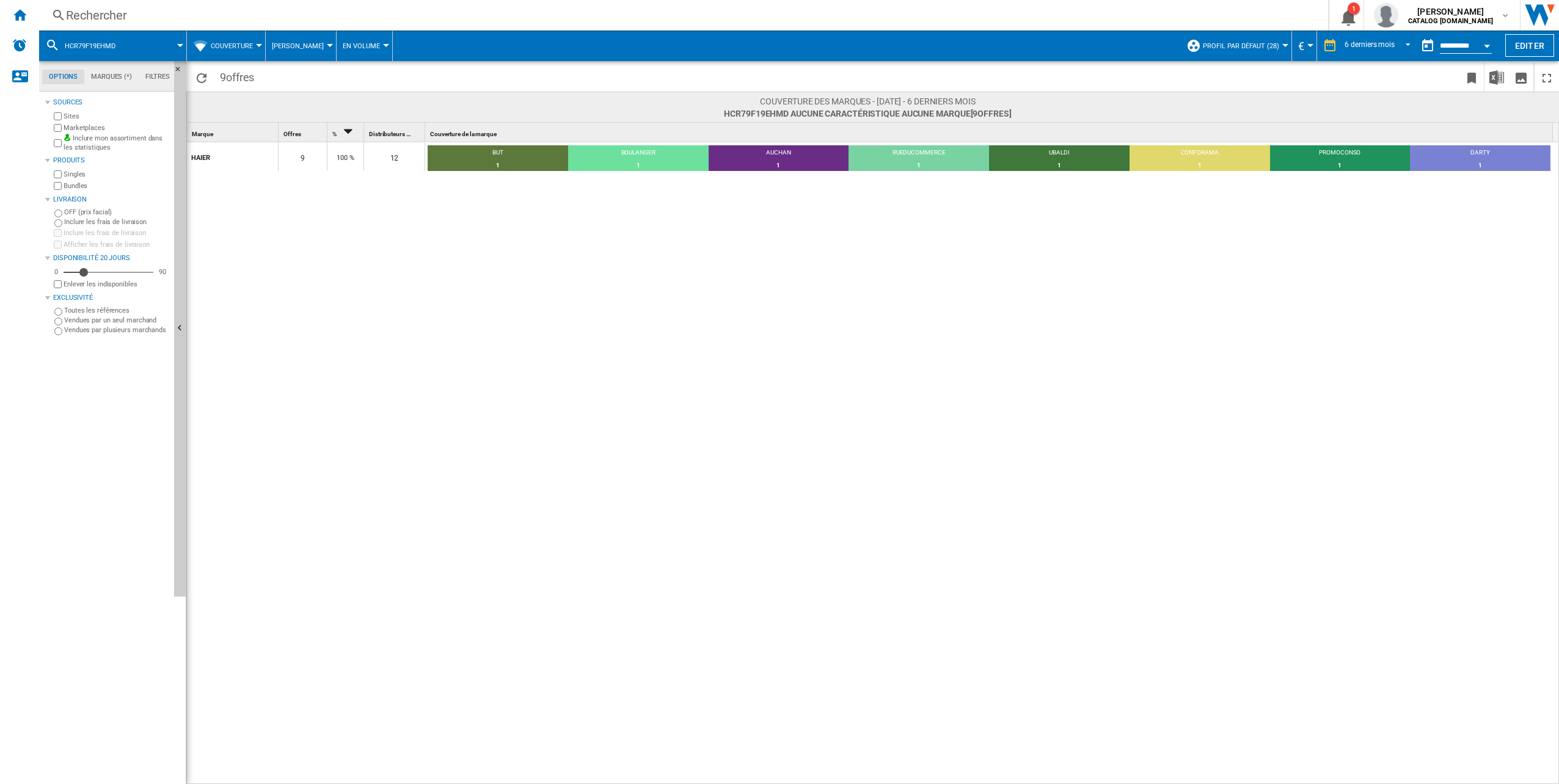
click at [247, 43] on span "Couverture" at bounding box center [231, 47] width 42 height 8
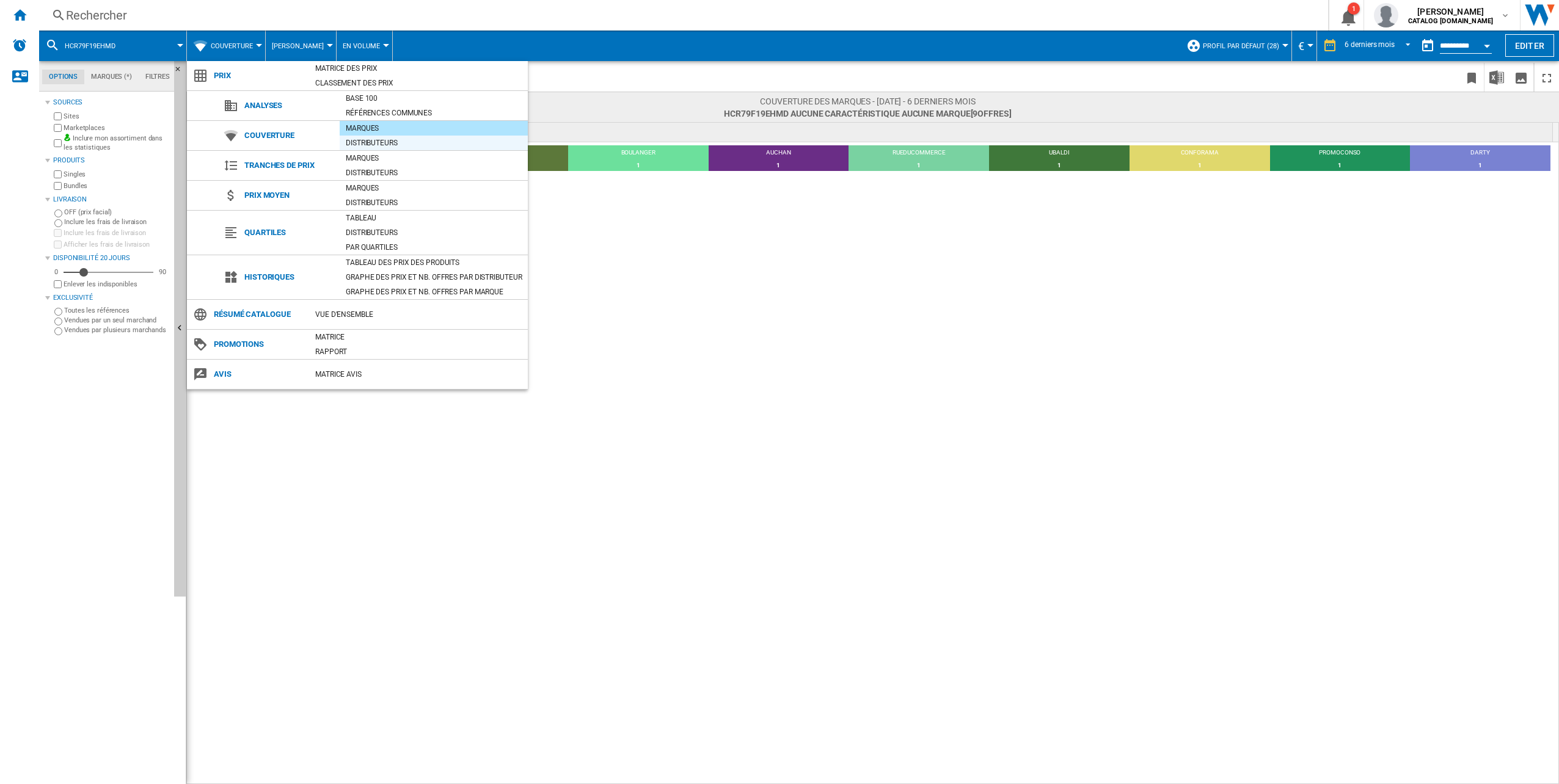
click at [385, 148] on div "Distributeurs" at bounding box center [433, 143] width 188 height 15
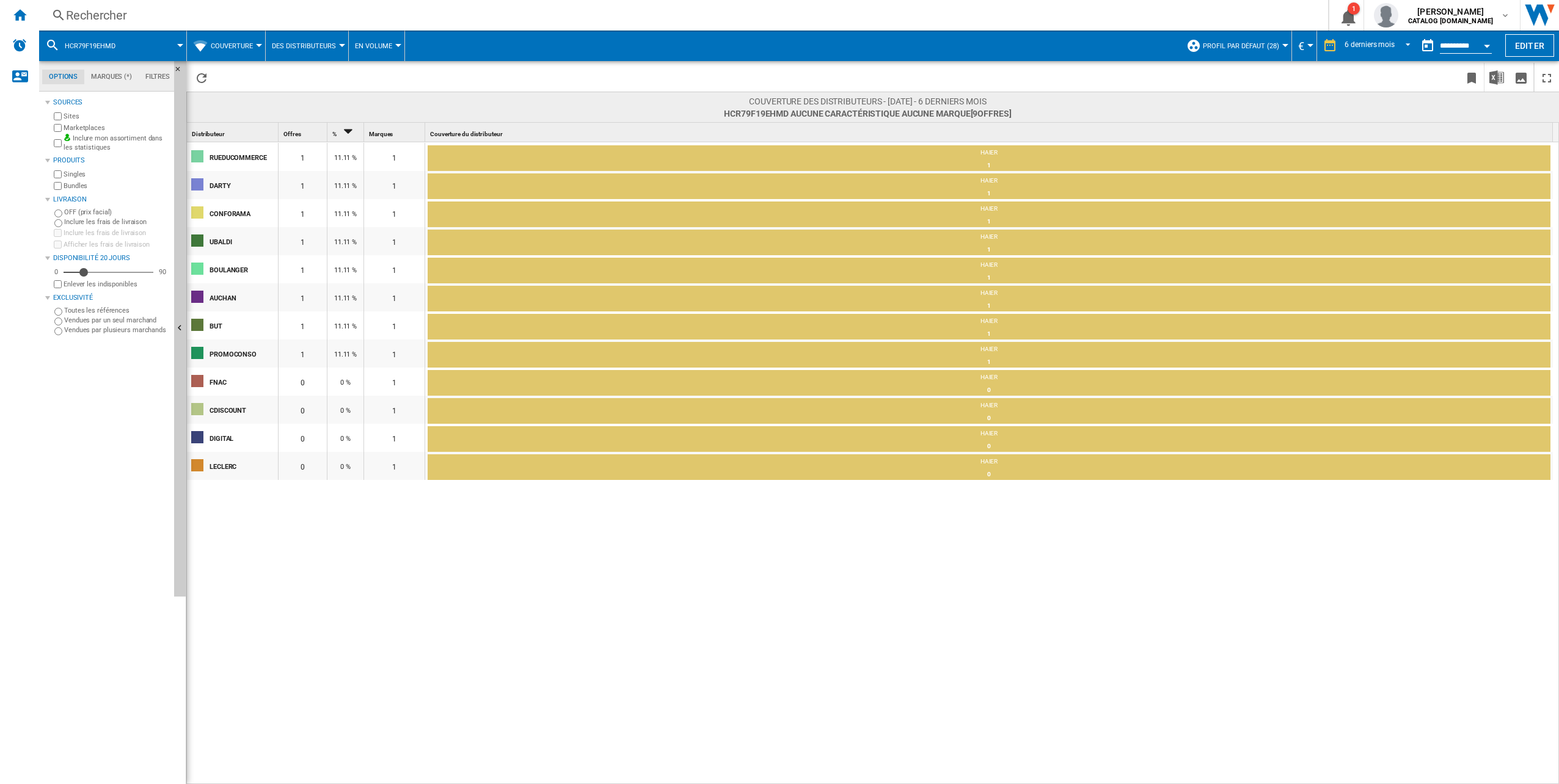
click at [331, 130] on div "% 2" at bounding box center [347, 132] width 33 height 19
click at [250, 49] on span "Couverture" at bounding box center [231, 47] width 42 height 8
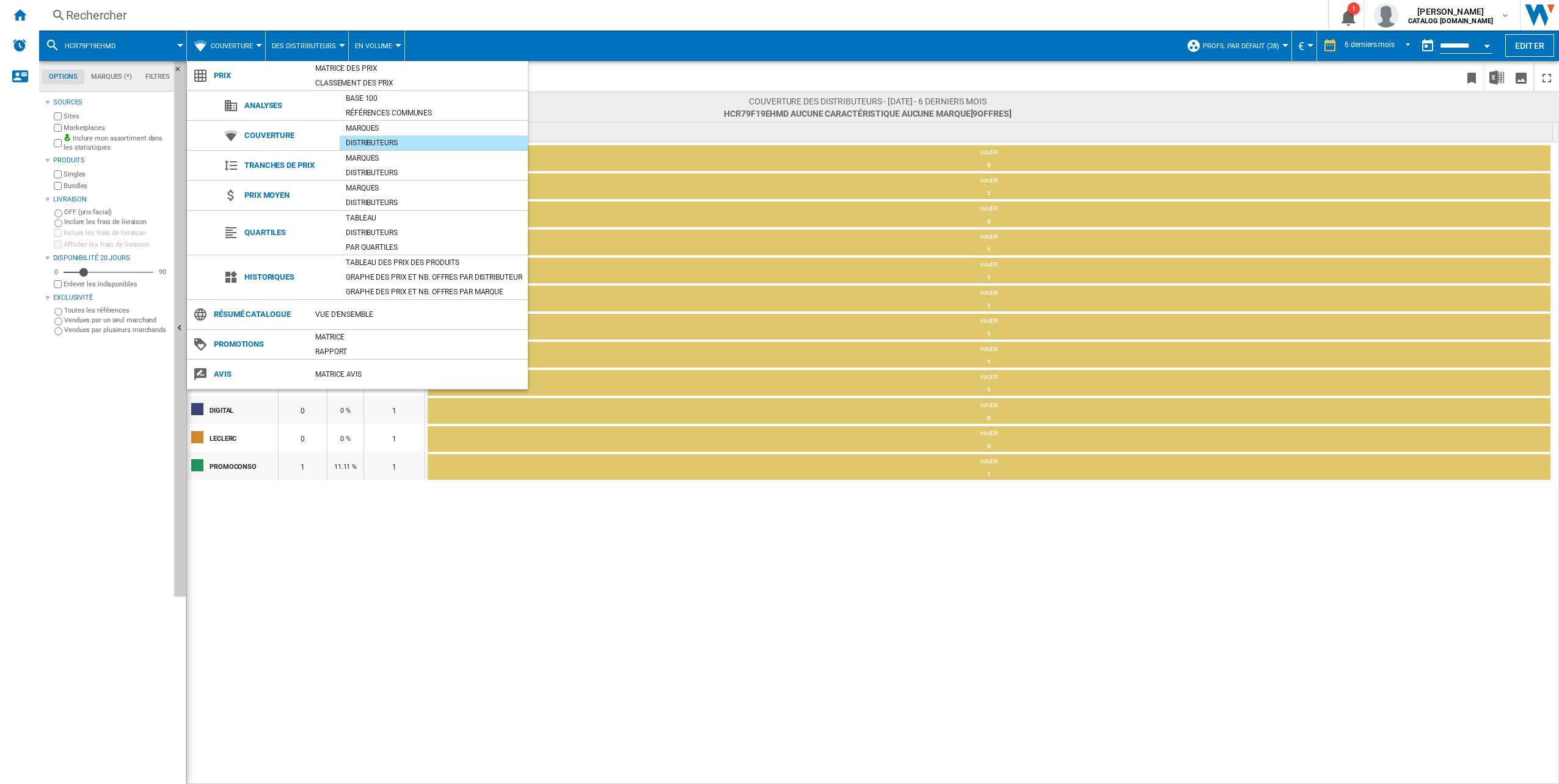
click at [378, 42] on md-backdrop at bounding box center [780, 392] width 1559 height 784
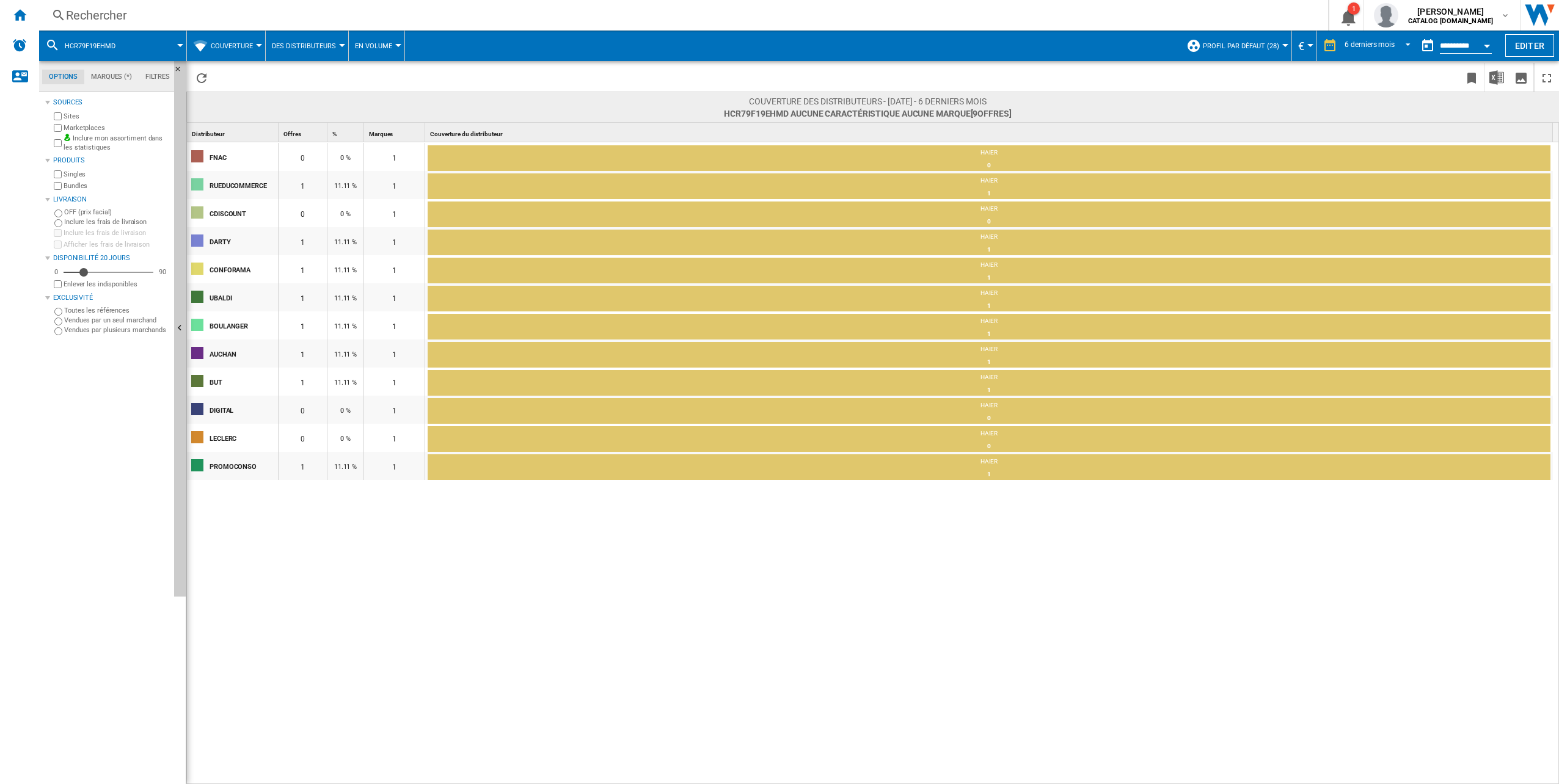
click at [378, 42] on span "En volume" at bounding box center [374, 47] width 37 height 8
